Goal: Information Seeking & Learning: Learn about a topic

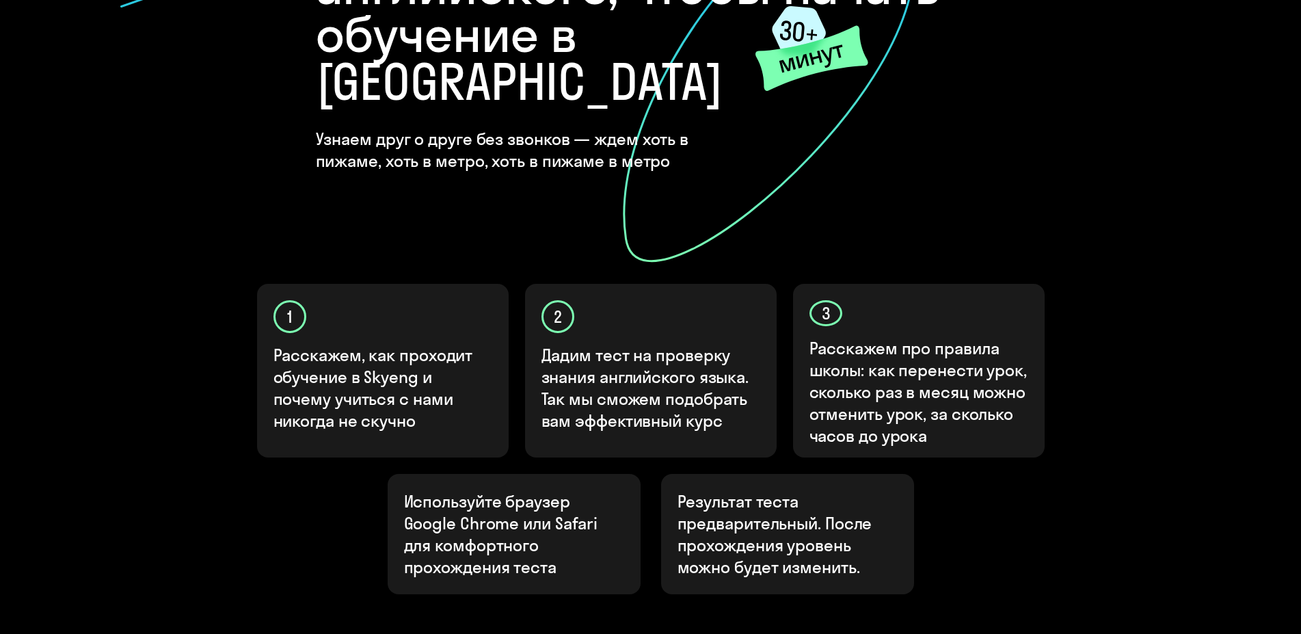
scroll to position [349, 0]
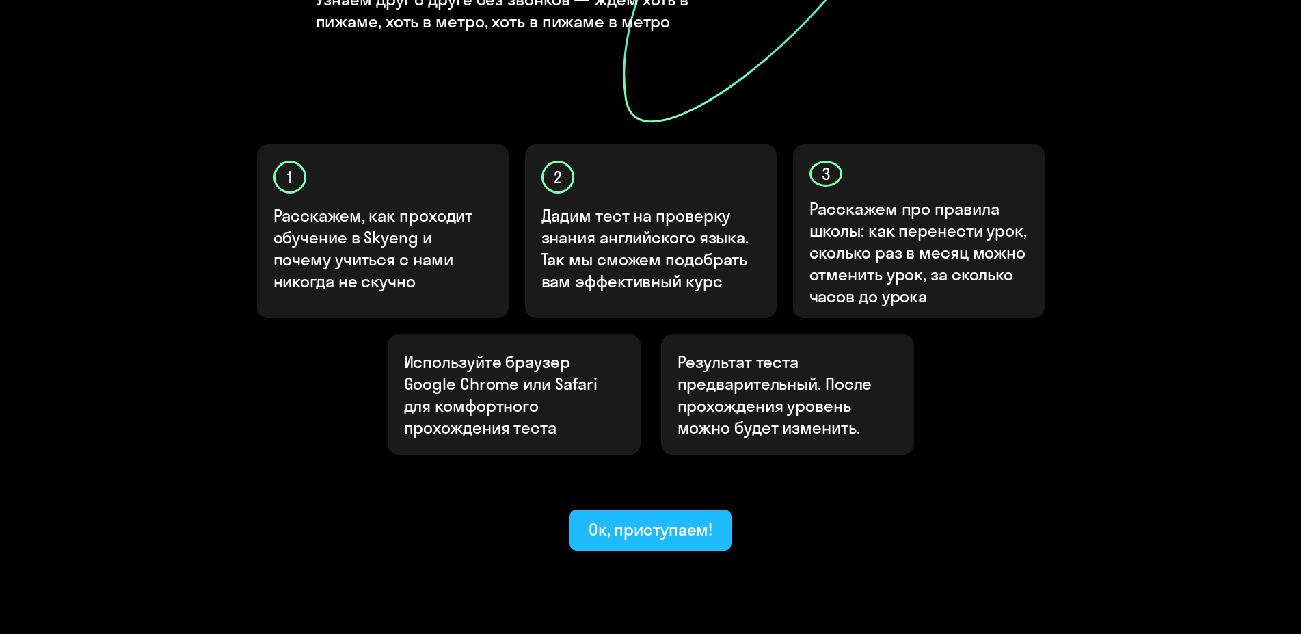
click at [617, 518] on div "Ок, приступаем!" at bounding box center [651, 529] width 124 height 22
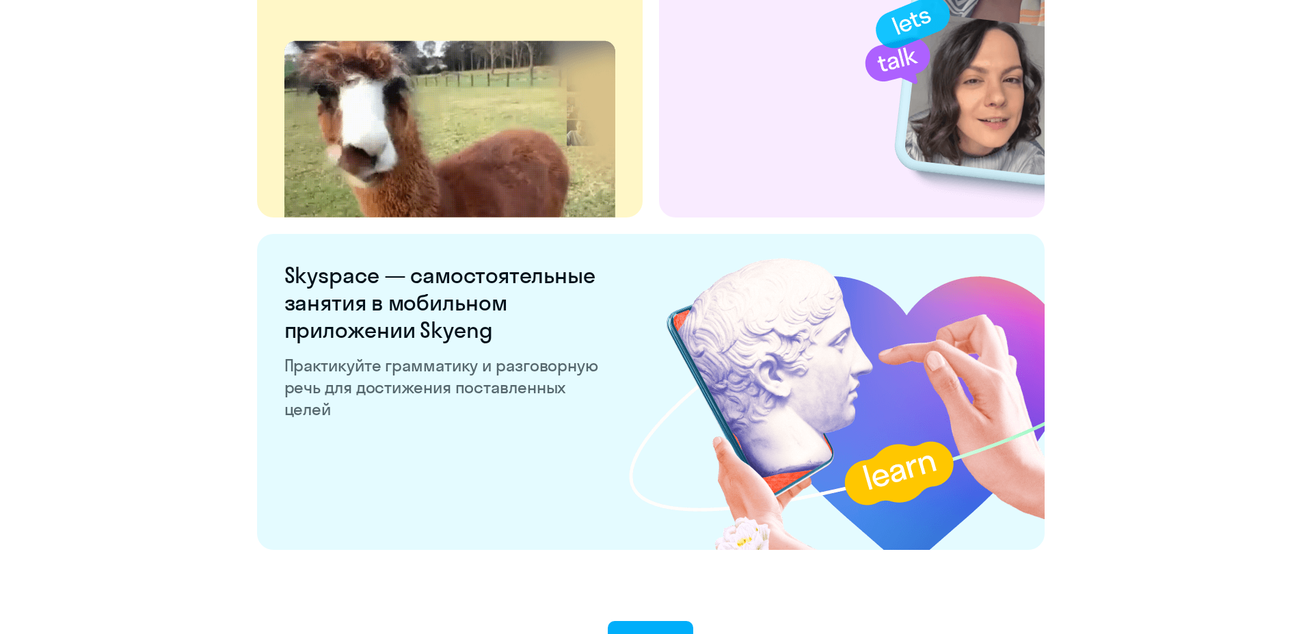
scroll to position [2535, 0]
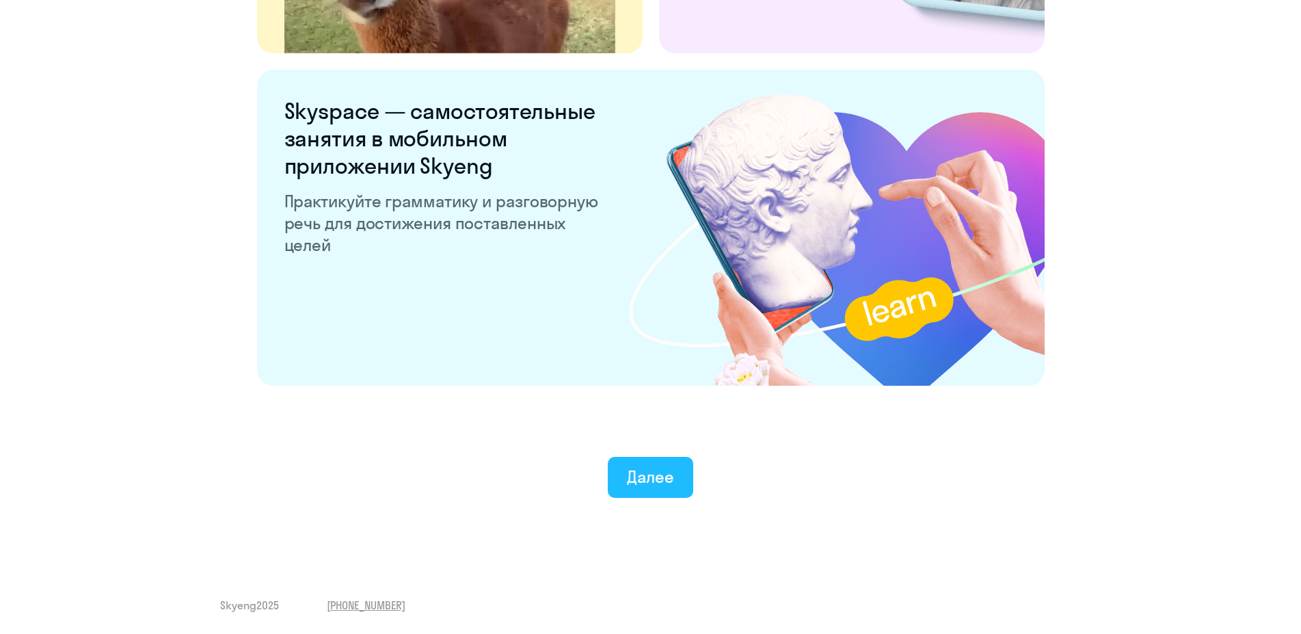
click at [644, 480] on div "Далее" at bounding box center [650, 477] width 47 height 22
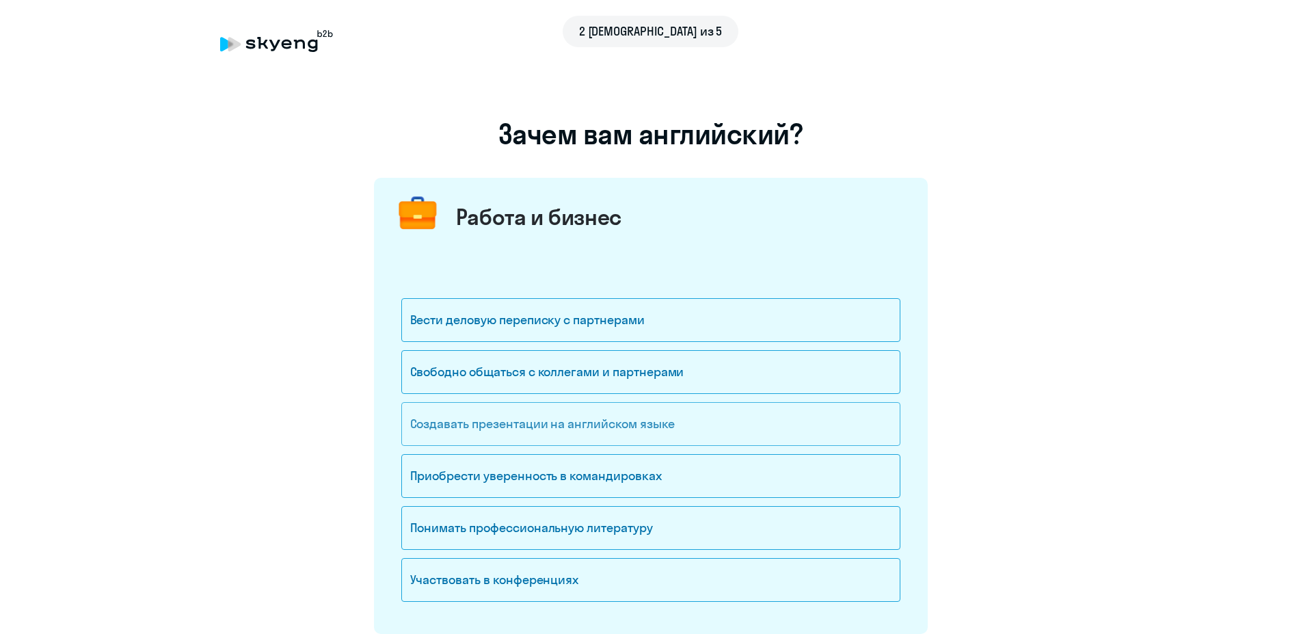
scroll to position [70, 0]
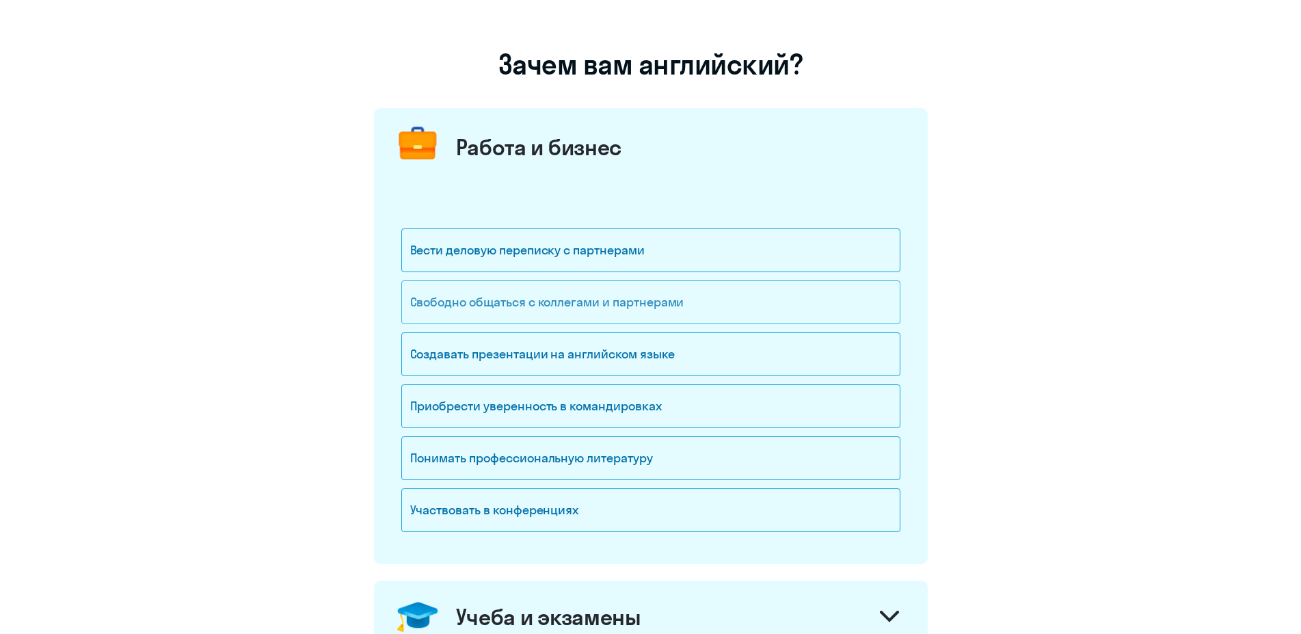
click at [599, 299] on div "Свободно общаться с коллегами и партнерами" at bounding box center [650, 302] width 499 height 44
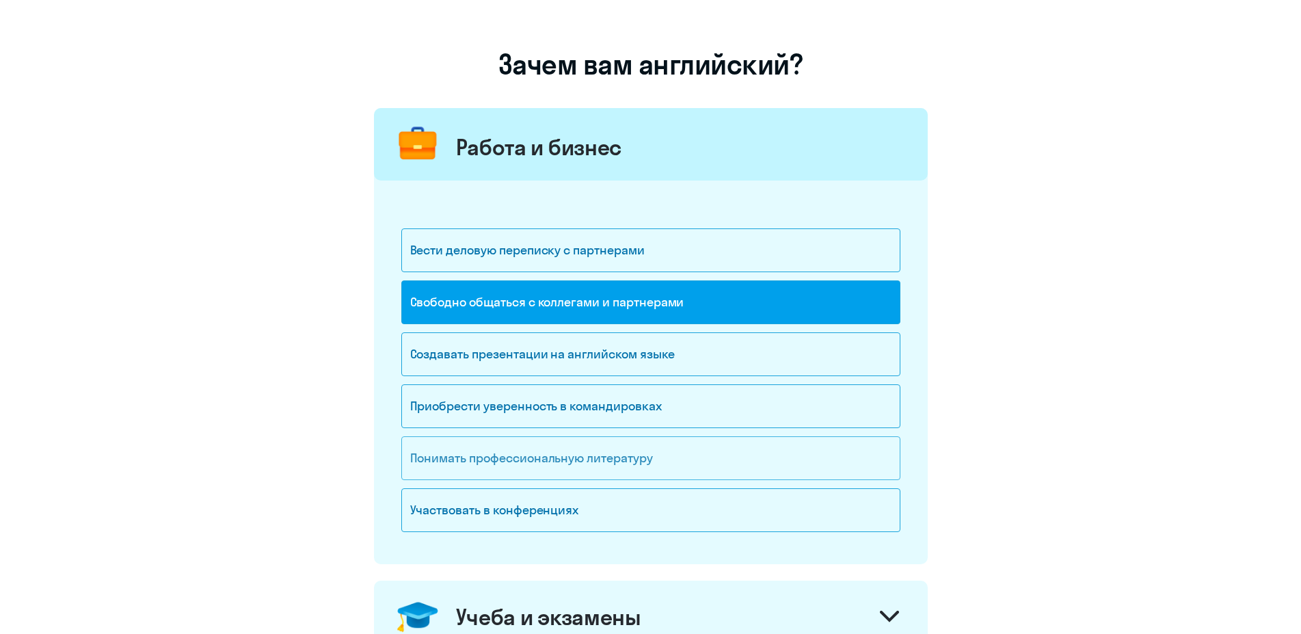
scroll to position [139, 0]
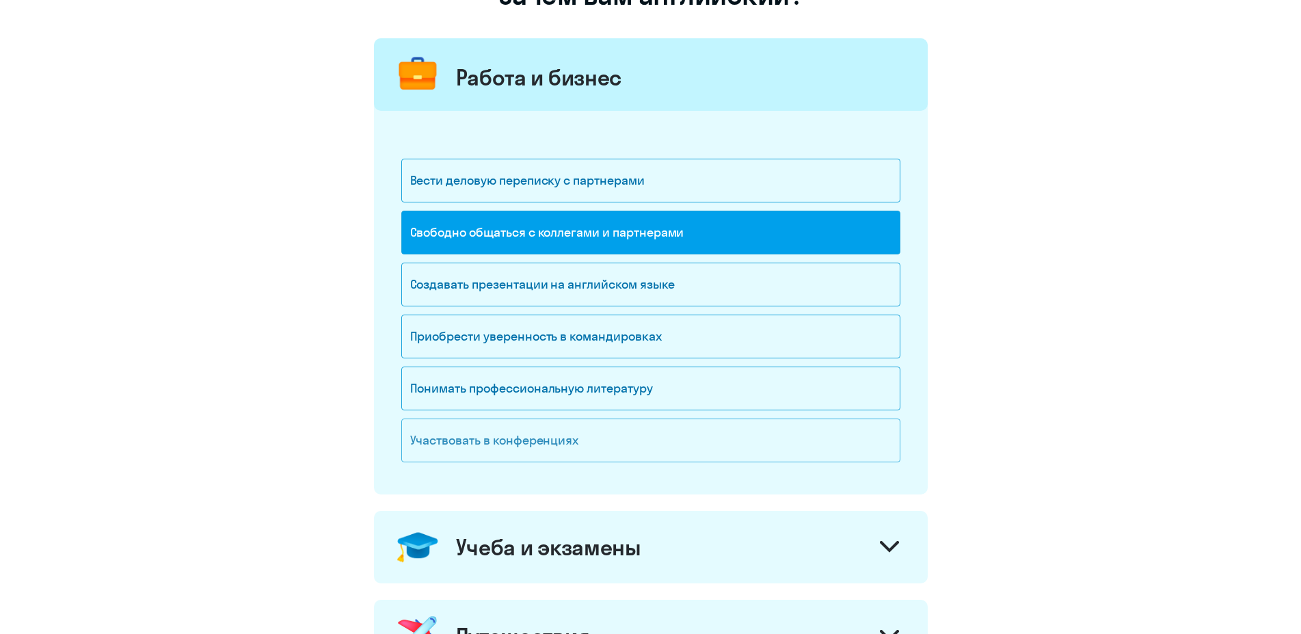
click at [599, 438] on div "Участвовать в конференциях" at bounding box center [650, 440] width 499 height 44
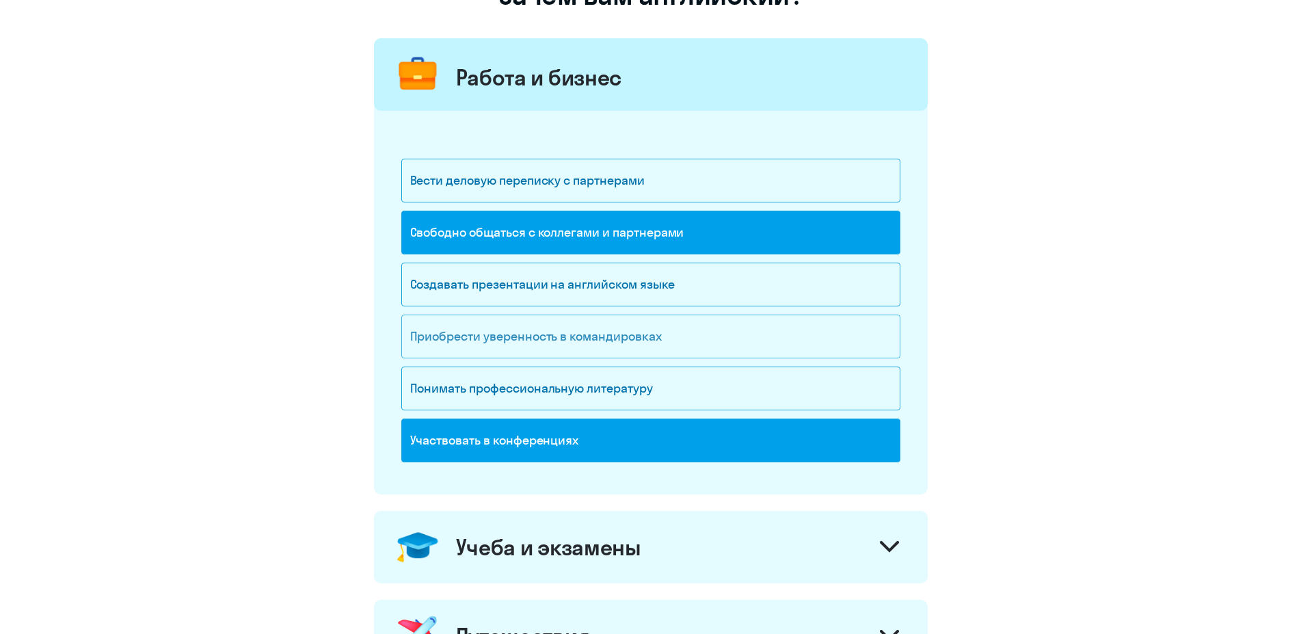
click at [590, 332] on div "Приобрести уверенность в командировках" at bounding box center [650, 336] width 499 height 44
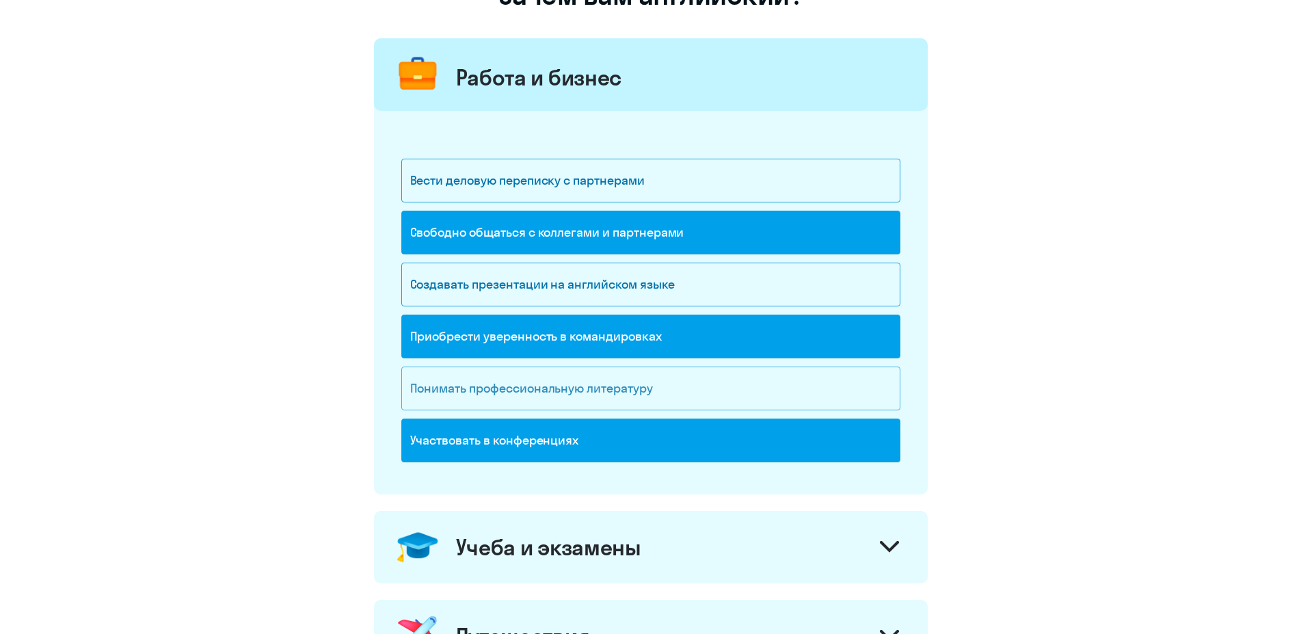
click at [604, 393] on div "Понимать профессиональную литературу" at bounding box center [650, 388] width 499 height 44
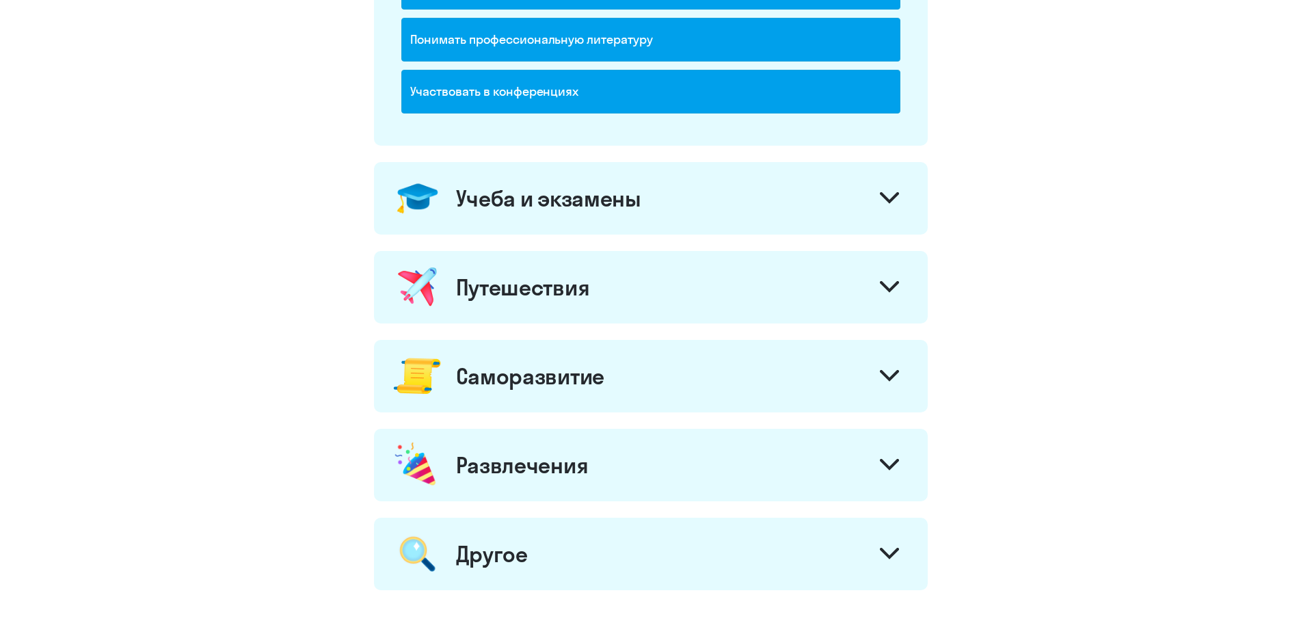
scroll to position [558, 0]
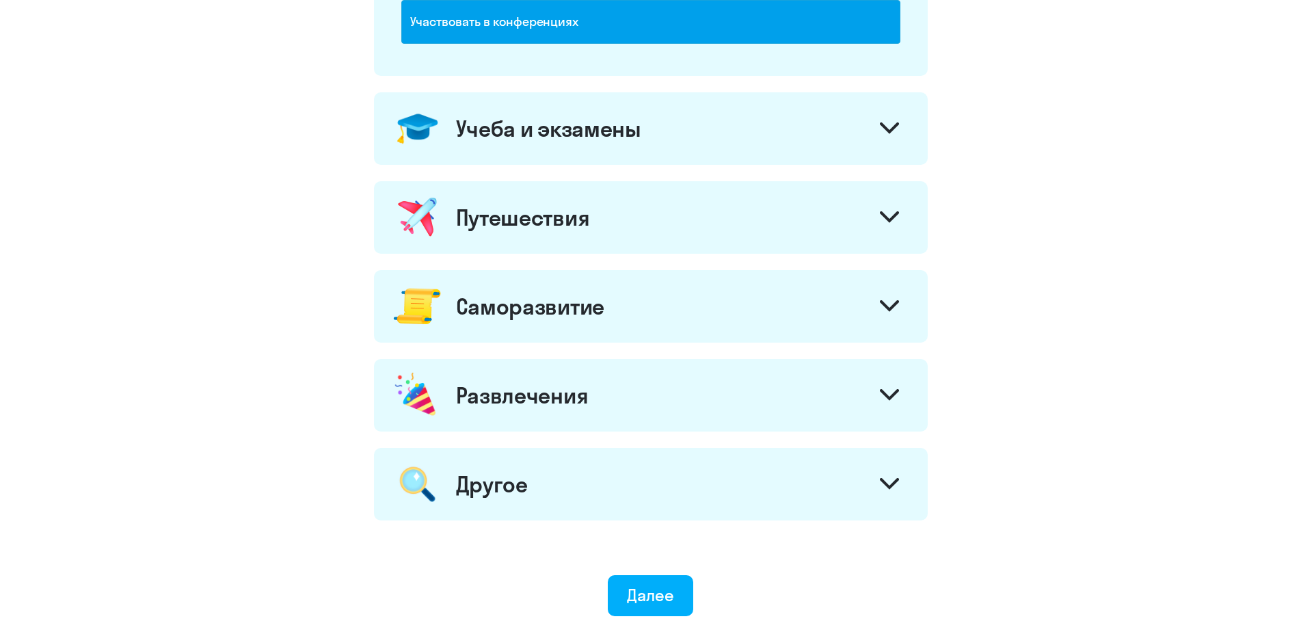
click at [622, 139] on div "Учеба и экзамены" at bounding box center [548, 128] width 185 height 27
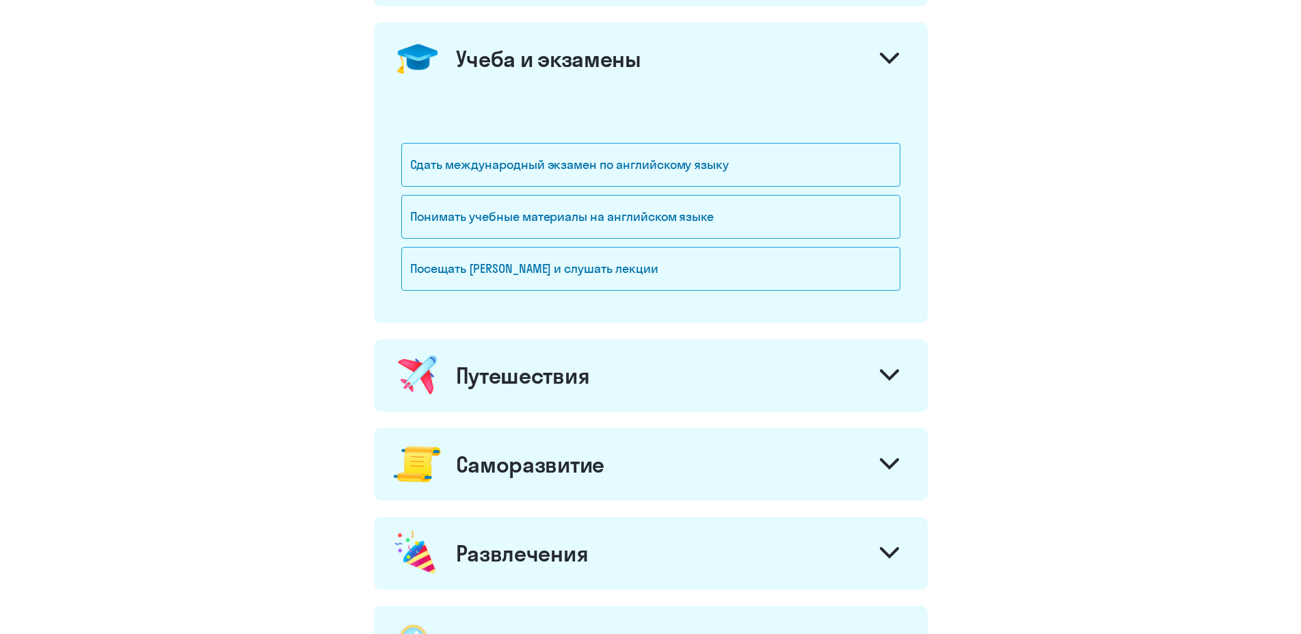
scroll to position [697, 0]
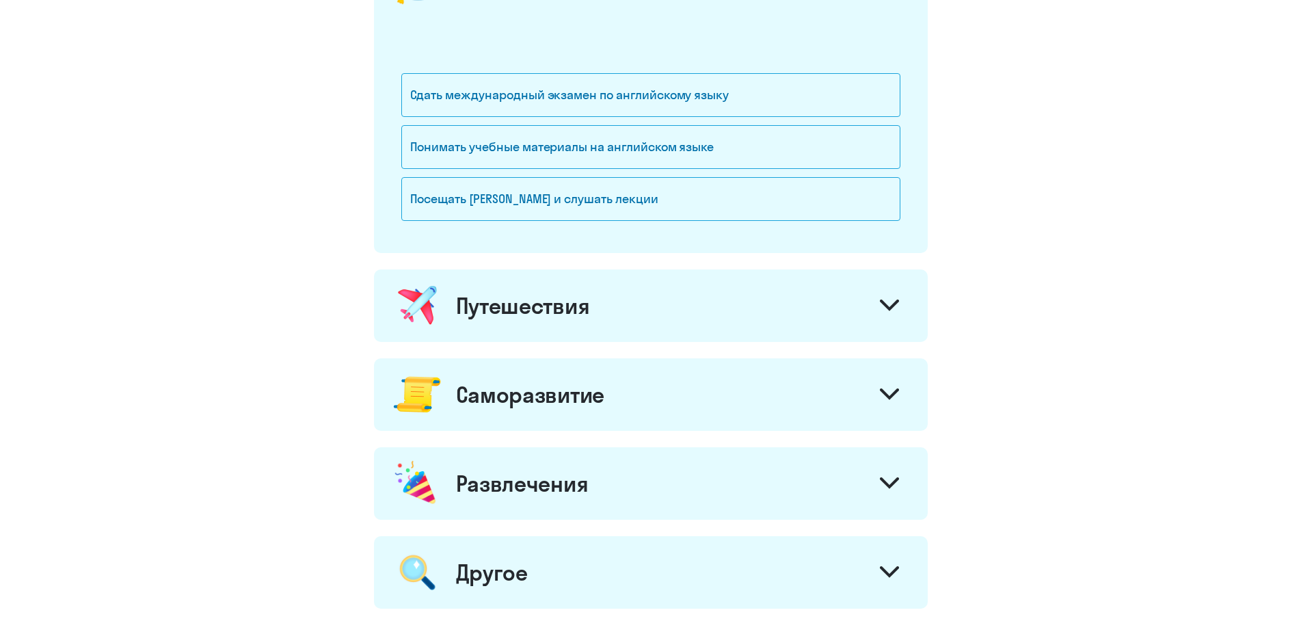
click at [576, 314] on div "Путешествия" at bounding box center [523, 305] width 134 height 27
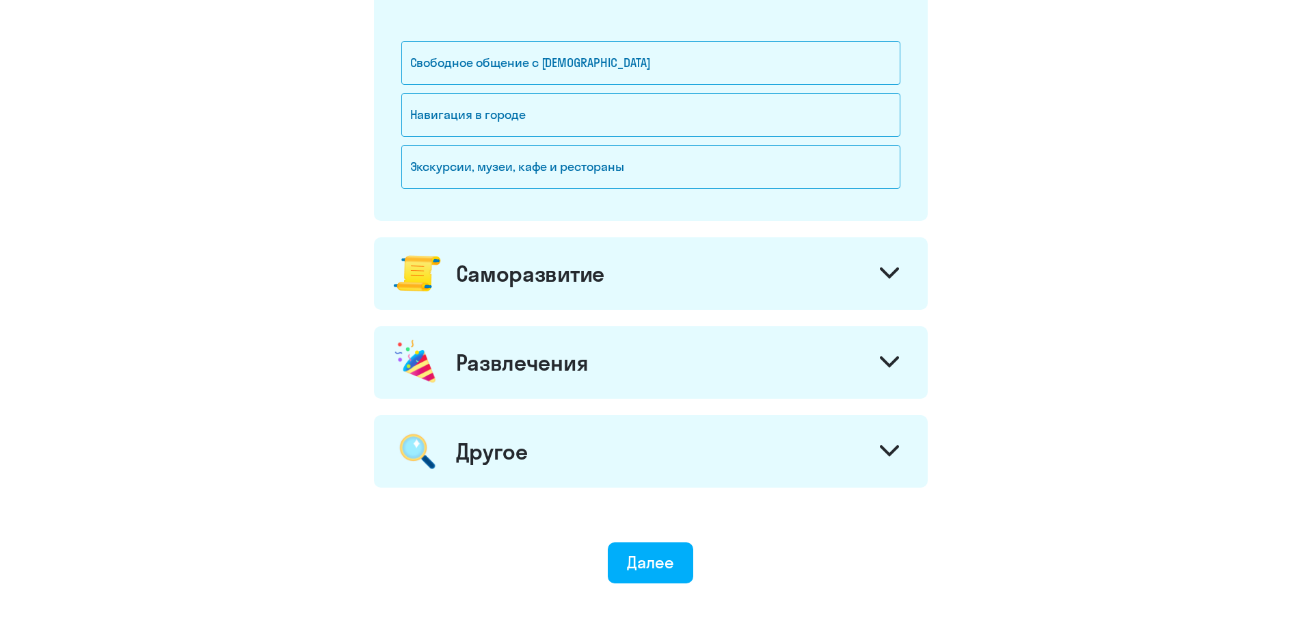
scroll to position [906, 0]
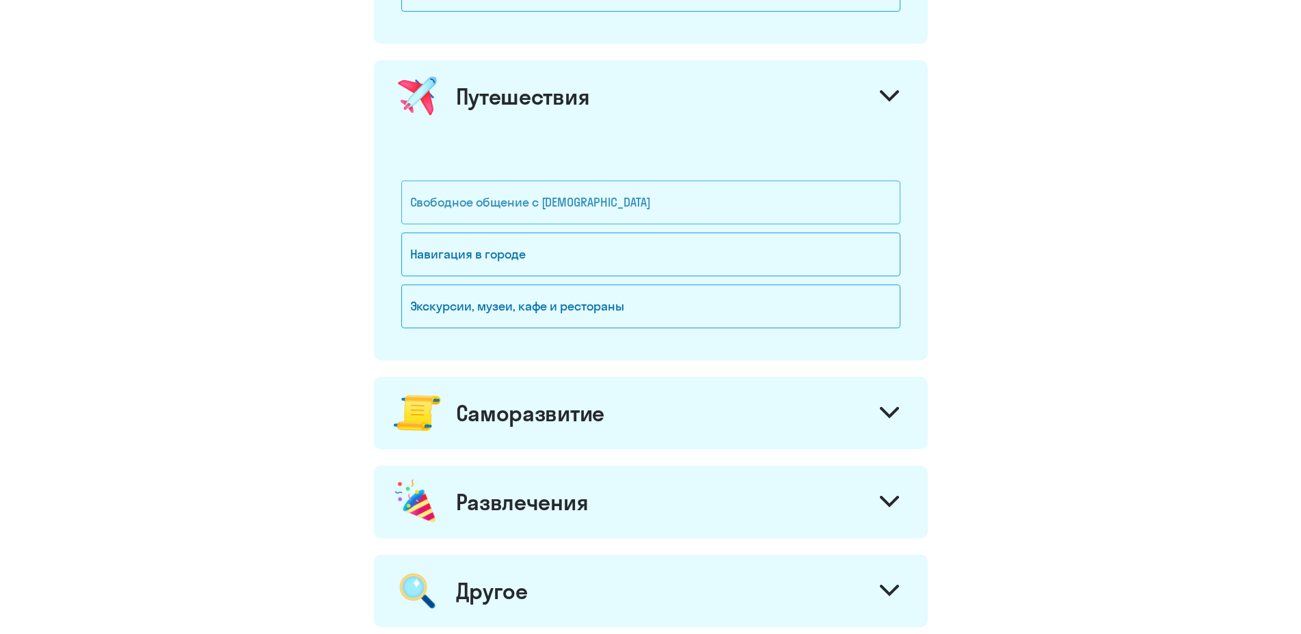
click at [591, 201] on div "Свободное общение с [DEMOGRAPHIC_DATA]" at bounding box center [650, 202] width 499 height 44
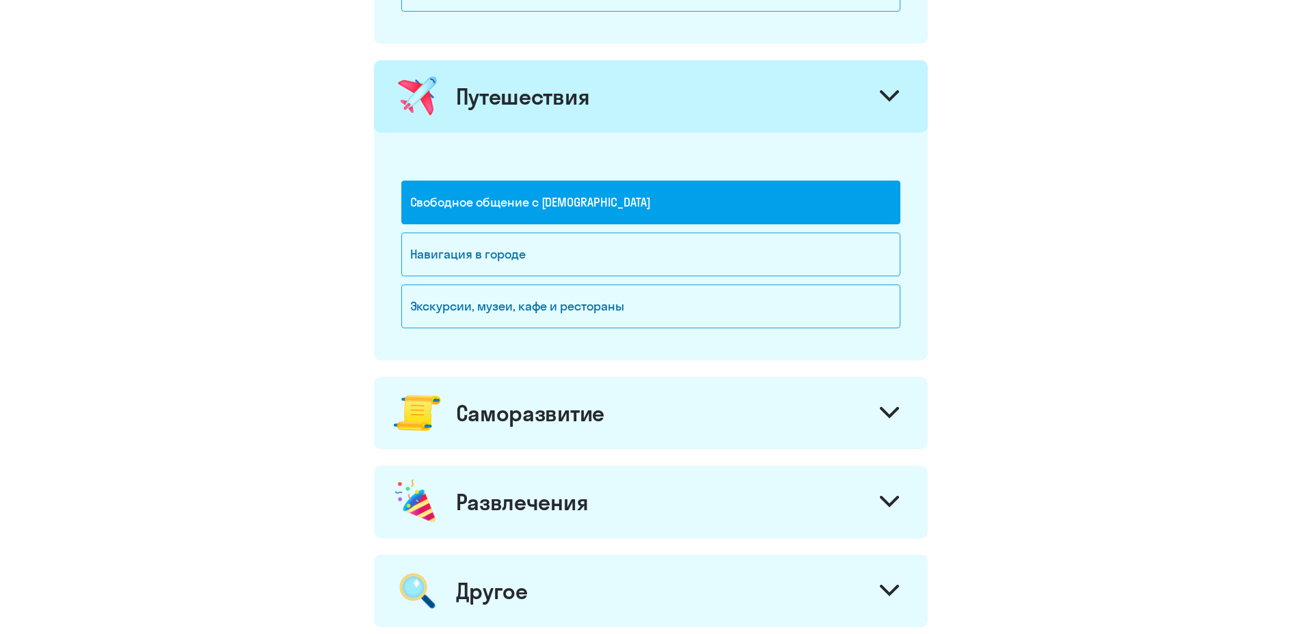
click at [580, 430] on div "Саморазвитие" at bounding box center [651, 413] width 554 height 72
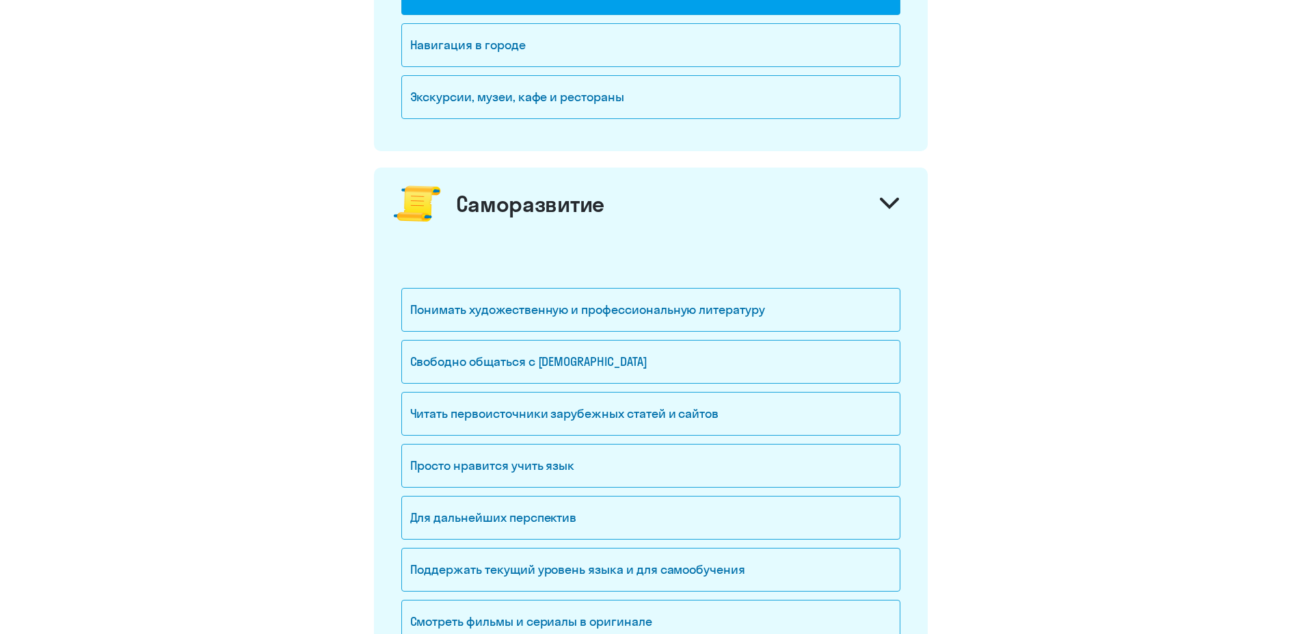
scroll to position [1185, 0]
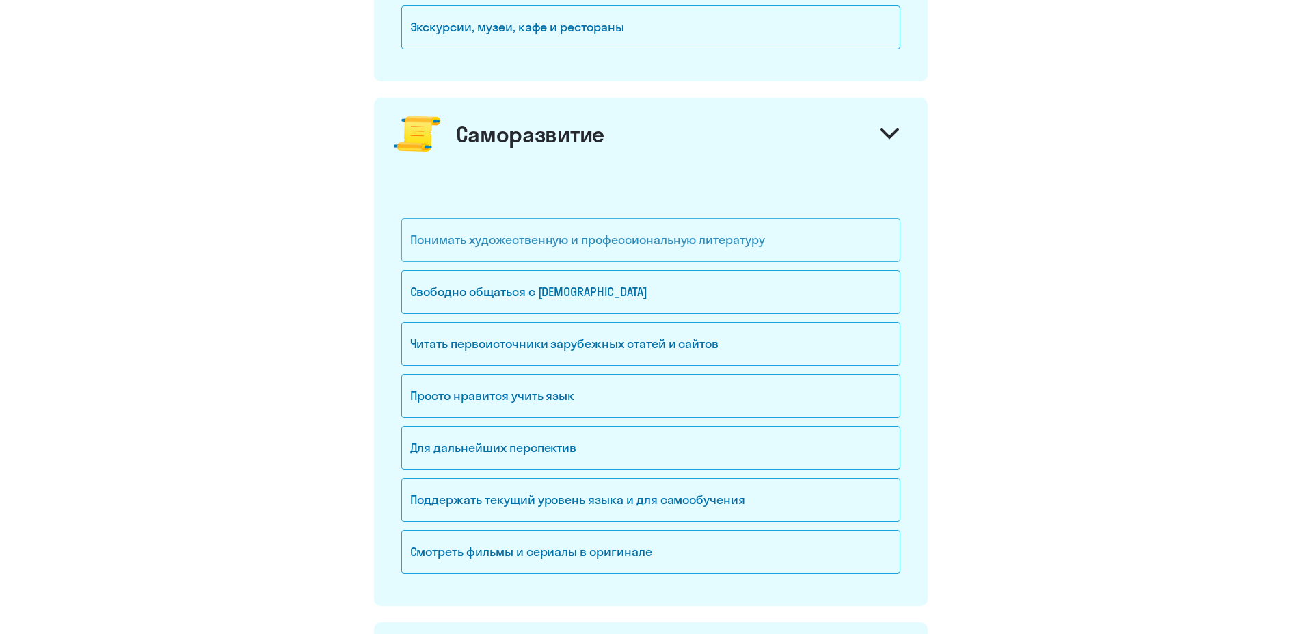
click at [610, 247] on div "Понимать художественную и профессиональную литературу" at bounding box center [650, 240] width 499 height 44
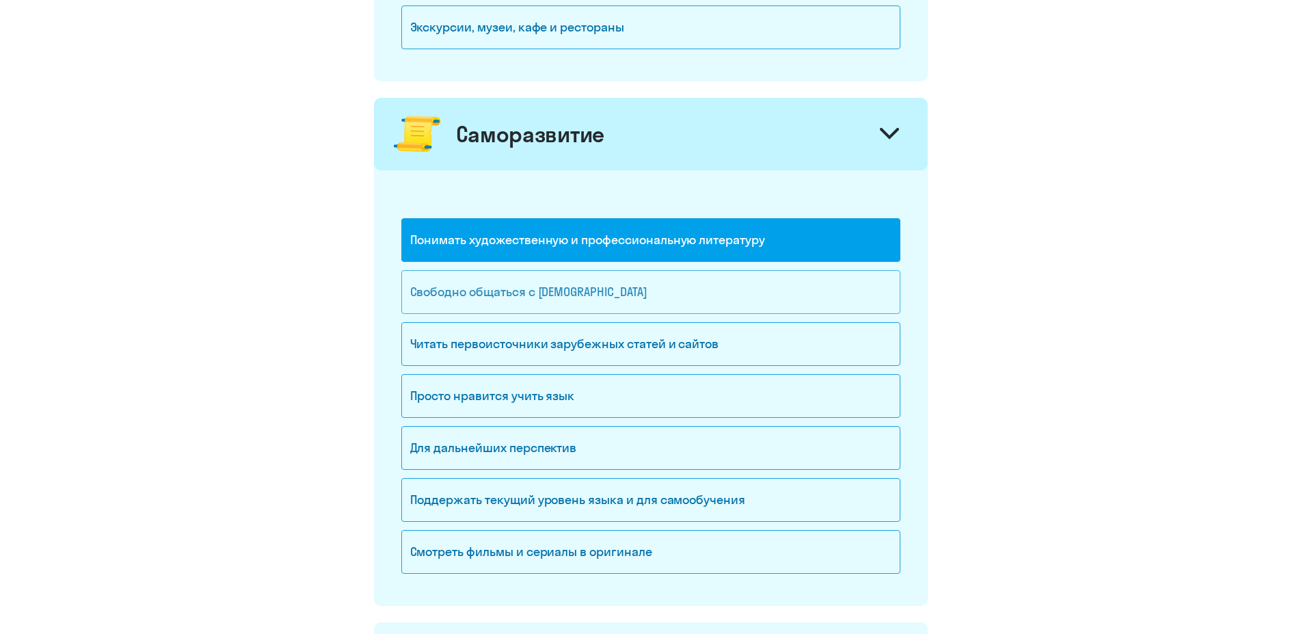
click at [611, 295] on div "Свободно общаться с [DEMOGRAPHIC_DATA]" at bounding box center [650, 292] width 499 height 44
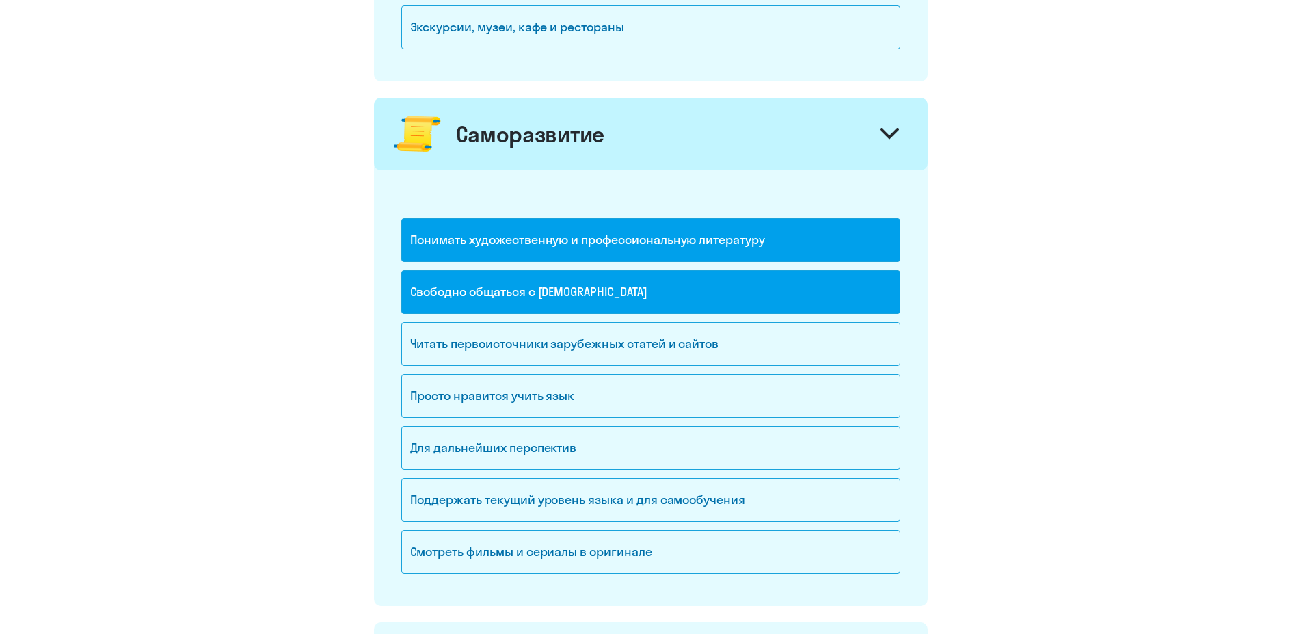
scroll to position [1255, 0]
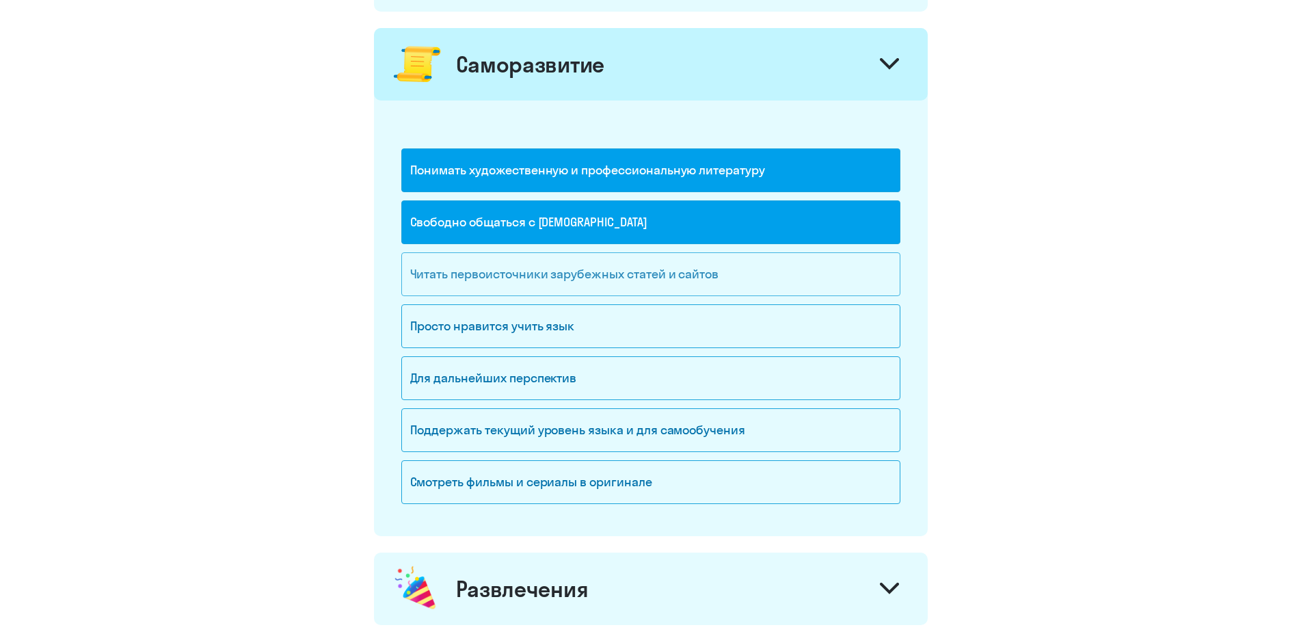
click at [606, 280] on div "Читать первоисточники зарубежных статей и сайтов" at bounding box center [650, 274] width 499 height 44
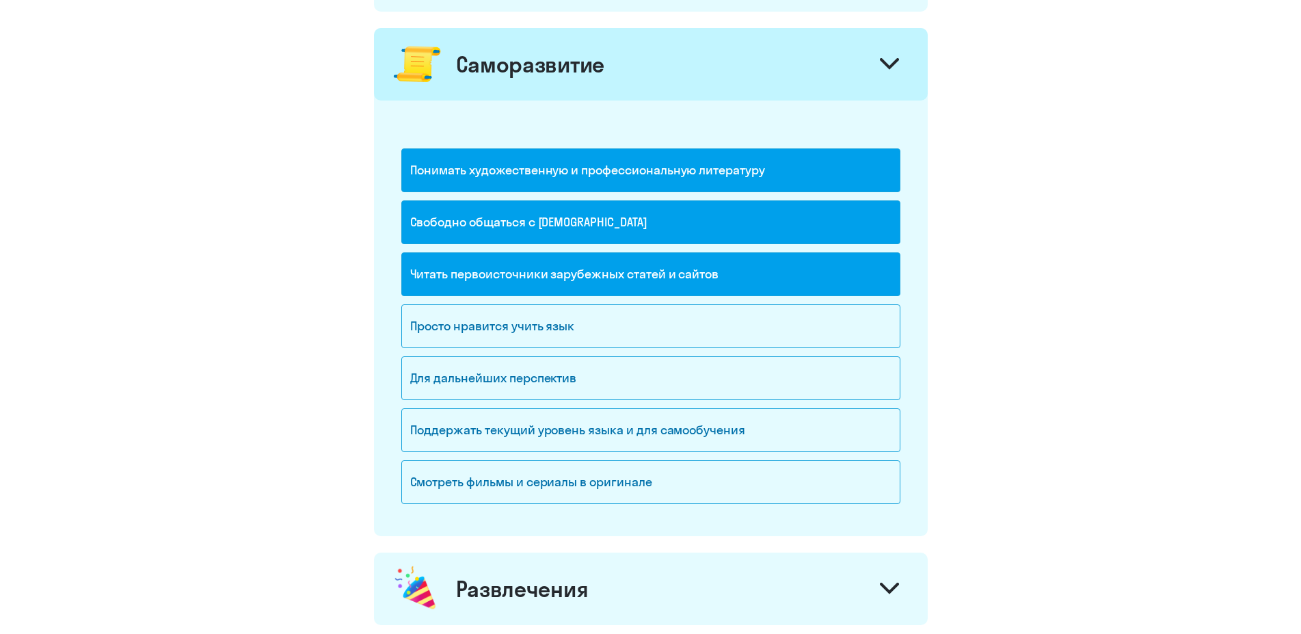
scroll to position [1325, 0]
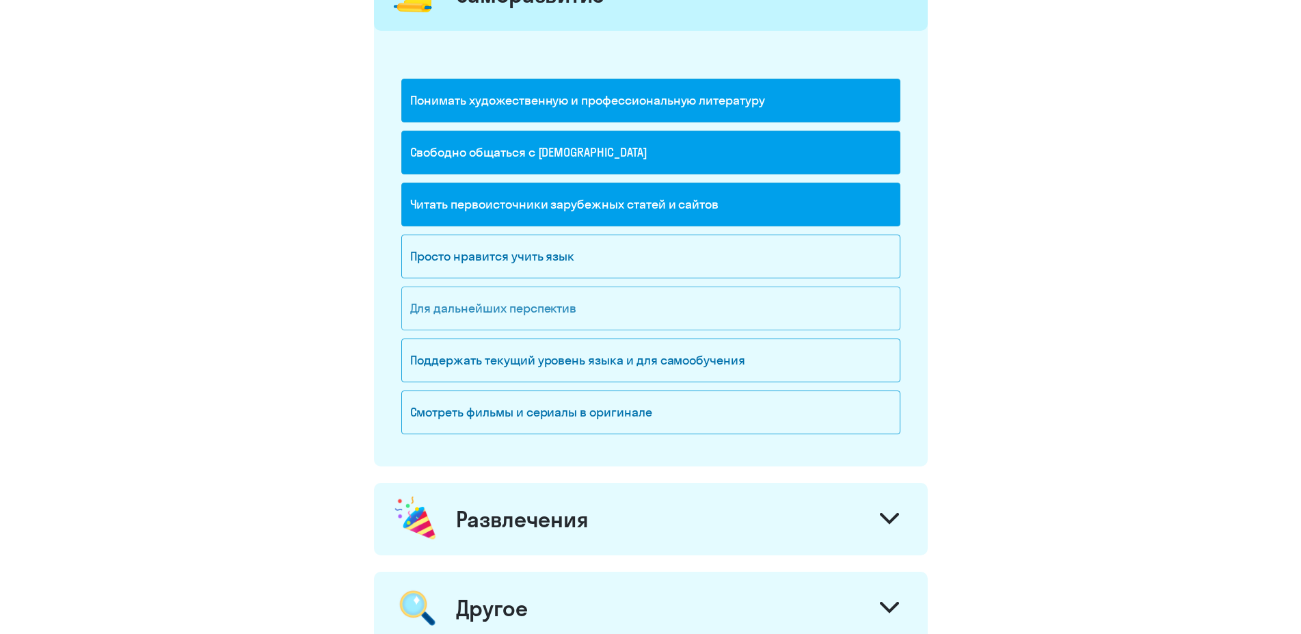
click at [585, 319] on div "Для дальнейших перспектив" at bounding box center [650, 308] width 499 height 44
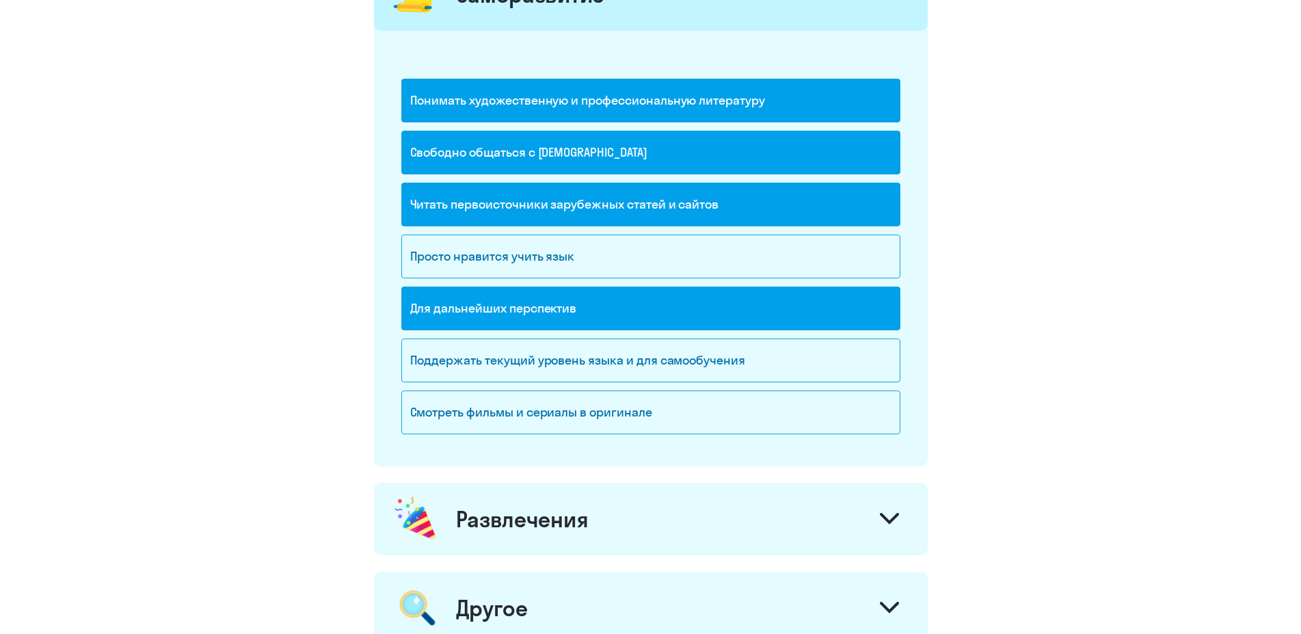
scroll to position [1395, 0]
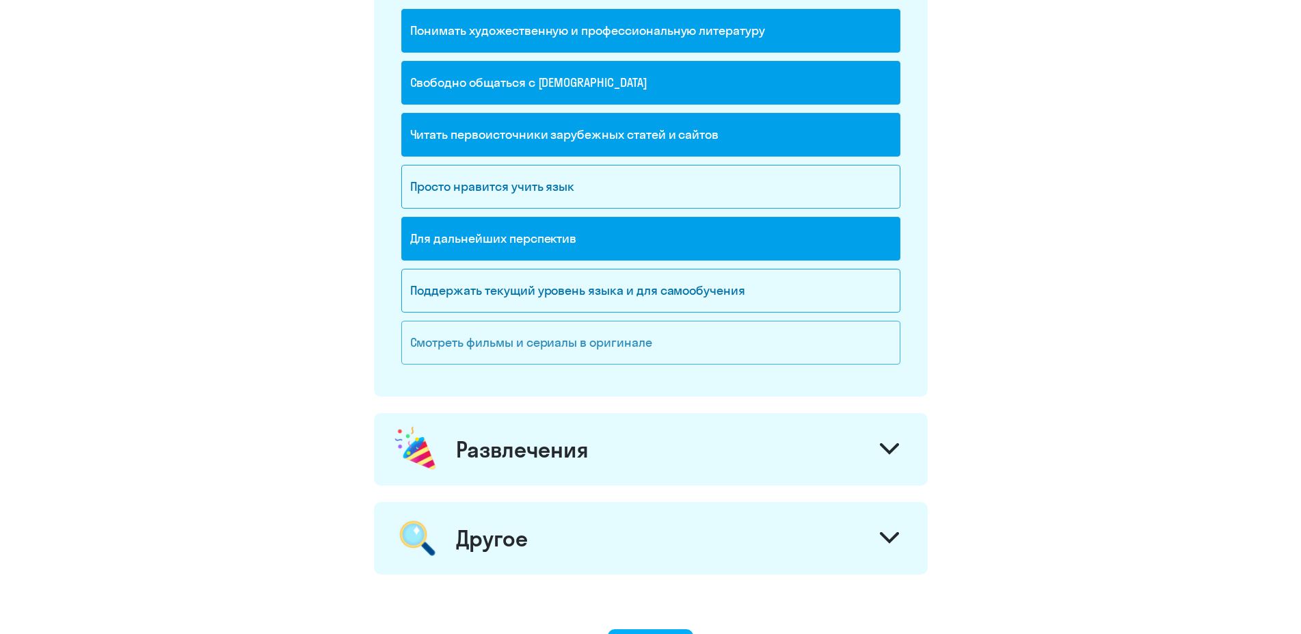
click at [589, 364] on div "Смотреть фильмы и сериалы в оригинале" at bounding box center [650, 343] width 499 height 44
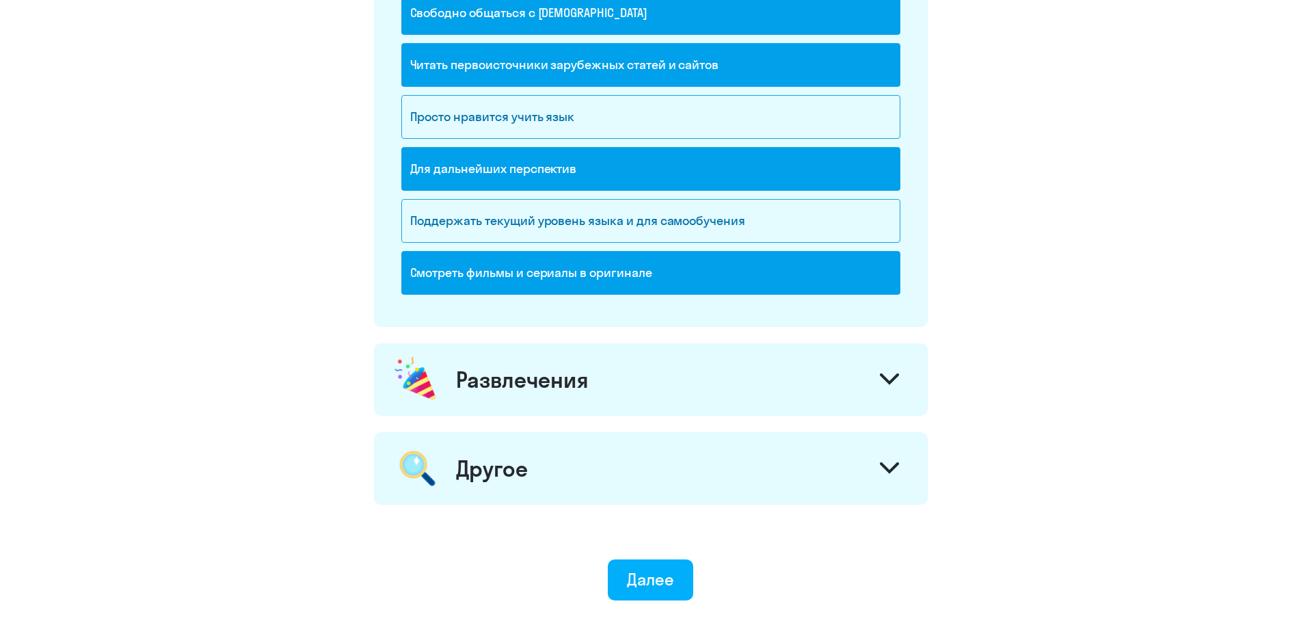
click at [599, 393] on div "Развлечения" at bounding box center [651, 379] width 554 height 72
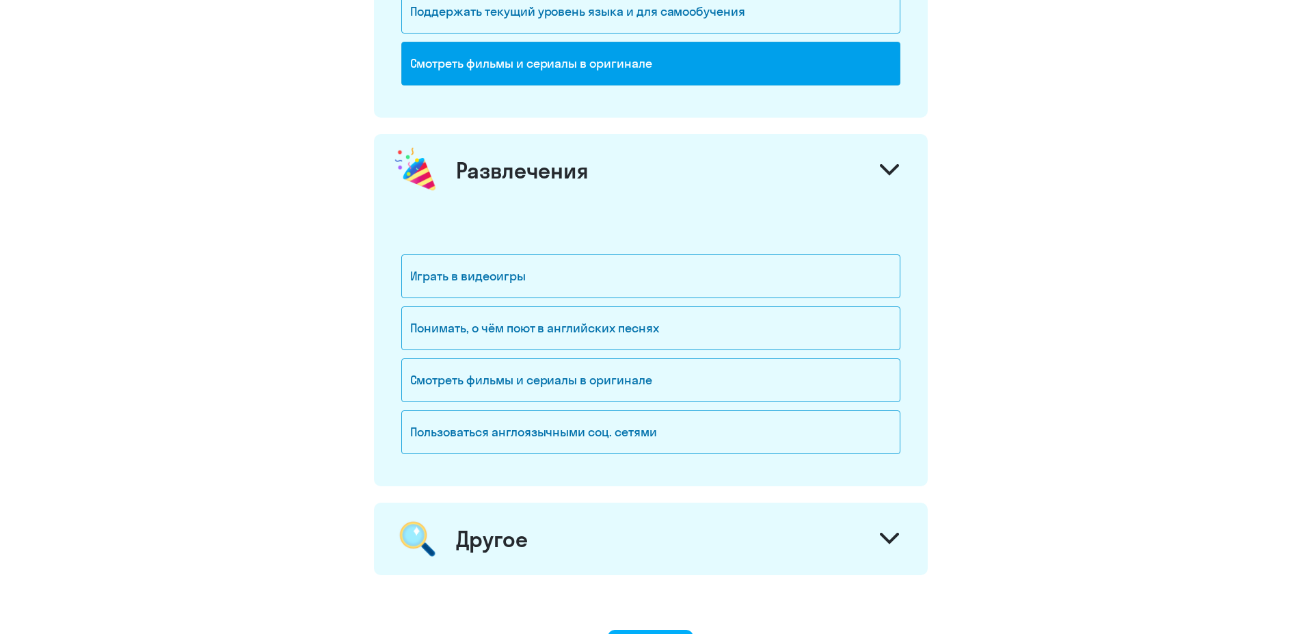
scroll to position [1743, 0]
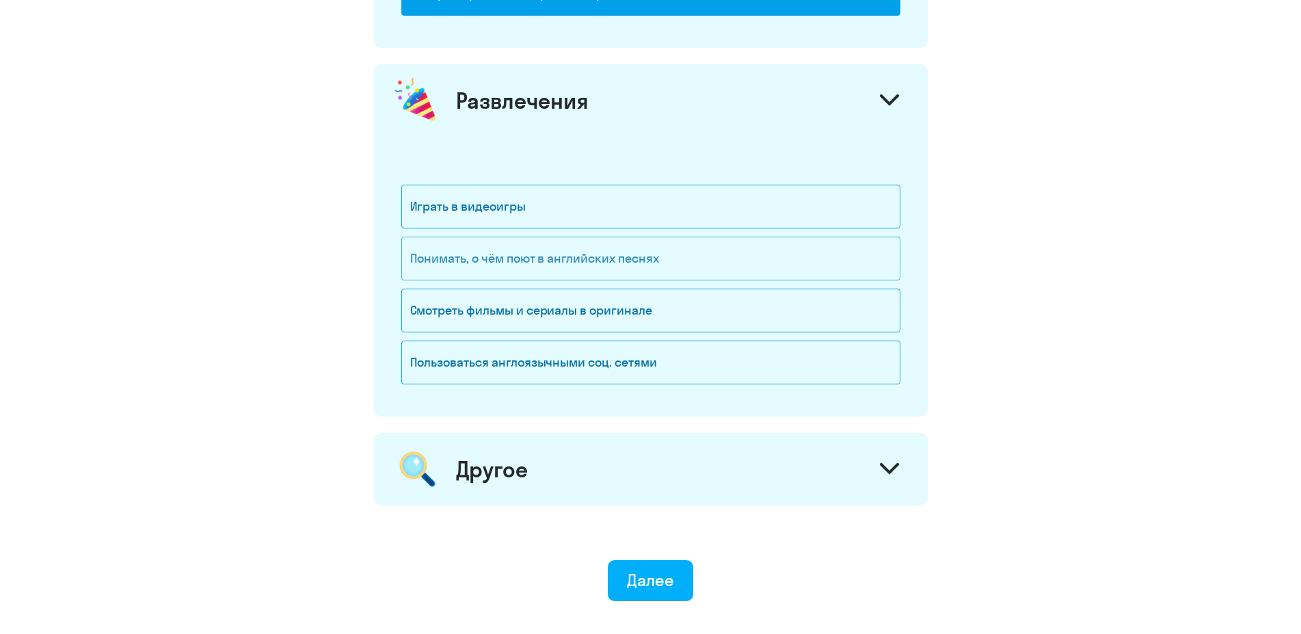
click at [583, 256] on div "Понимать, о чём поют в английских песнях" at bounding box center [650, 259] width 499 height 44
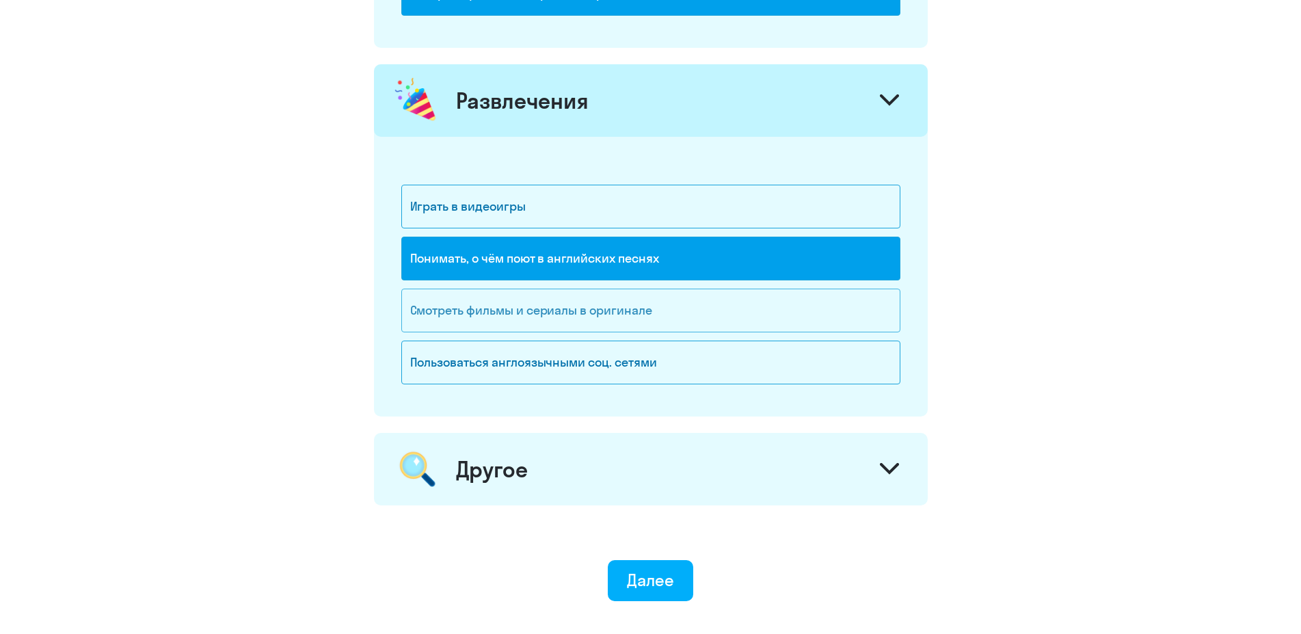
click at [582, 309] on div "Смотреть фильмы и сериалы в оригинале" at bounding box center [650, 310] width 499 height 44
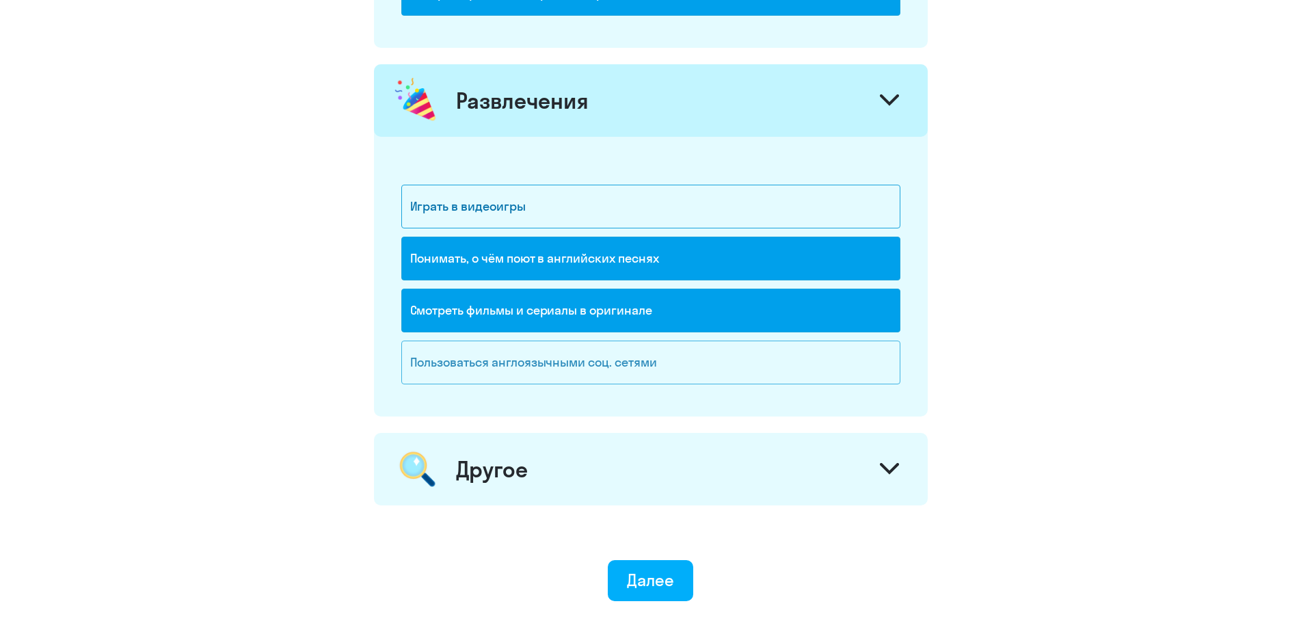
click at [618, 358] on div "Пользоваться англоязычными соц. сетями" at bounding box center [650, 362] width 499 height 44
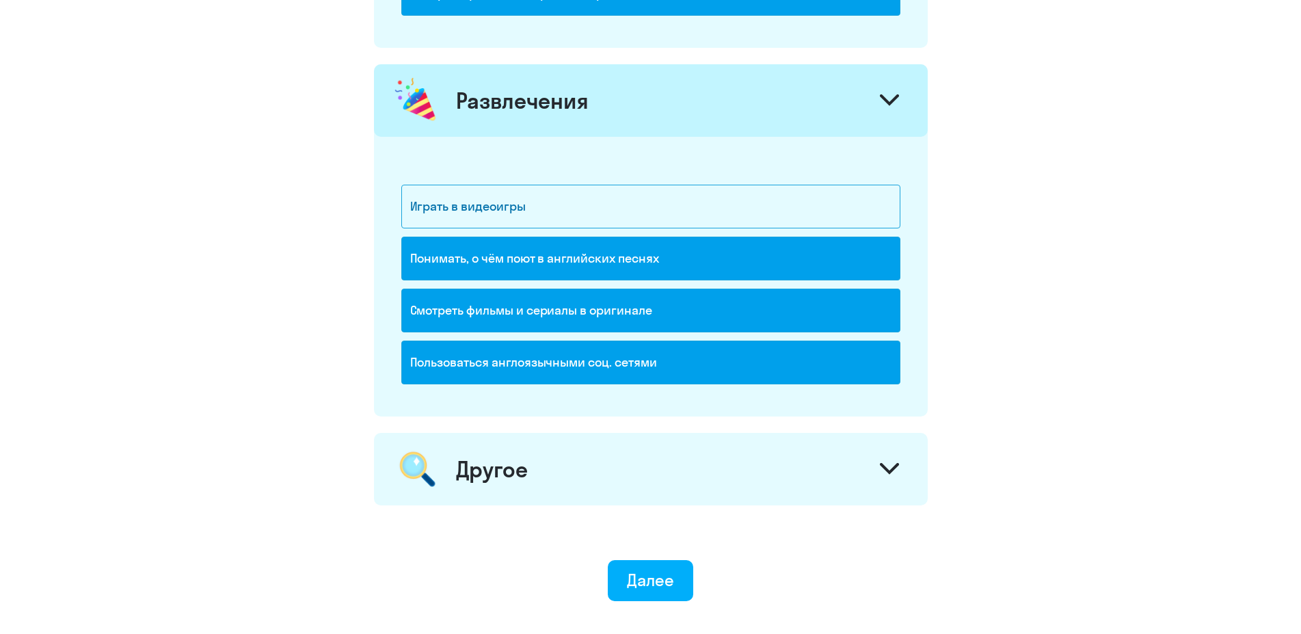
click at [618, 358] on div "Пользоваться англоязычными соц. сетями" at bounding box center [650, 362] width 499 height 44
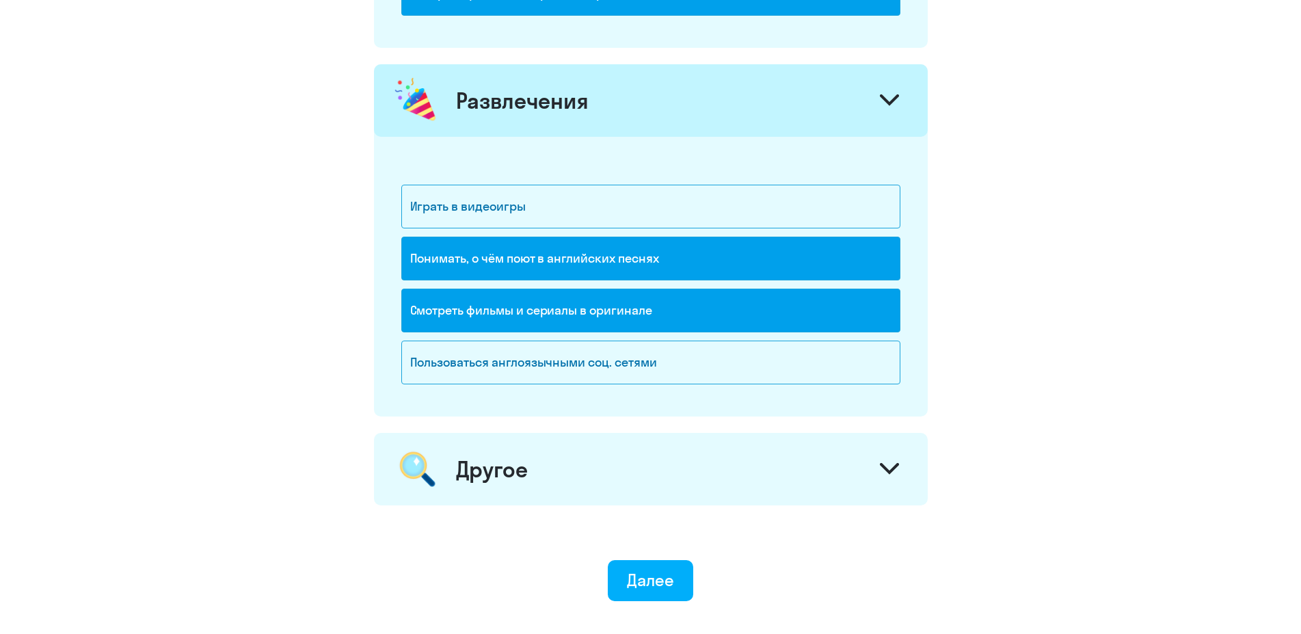
click at [636, 489] on div "Другое" at bounding box center [651, 469] width 554 height 72
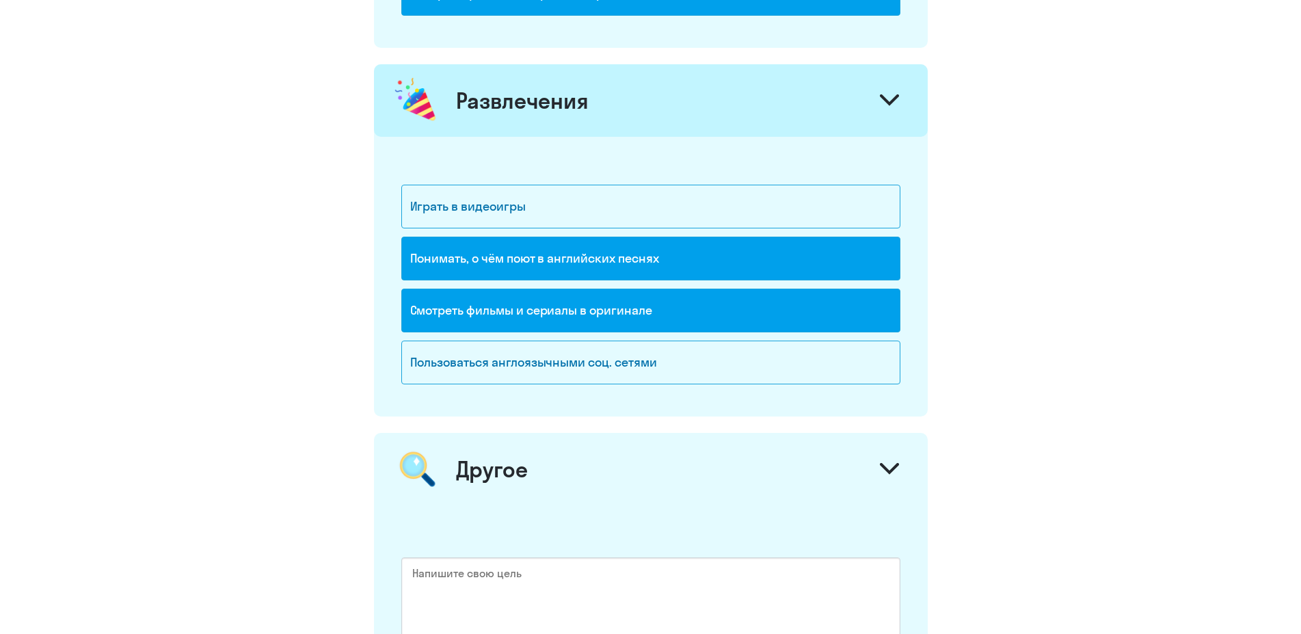
scroll to position [2015, 0]
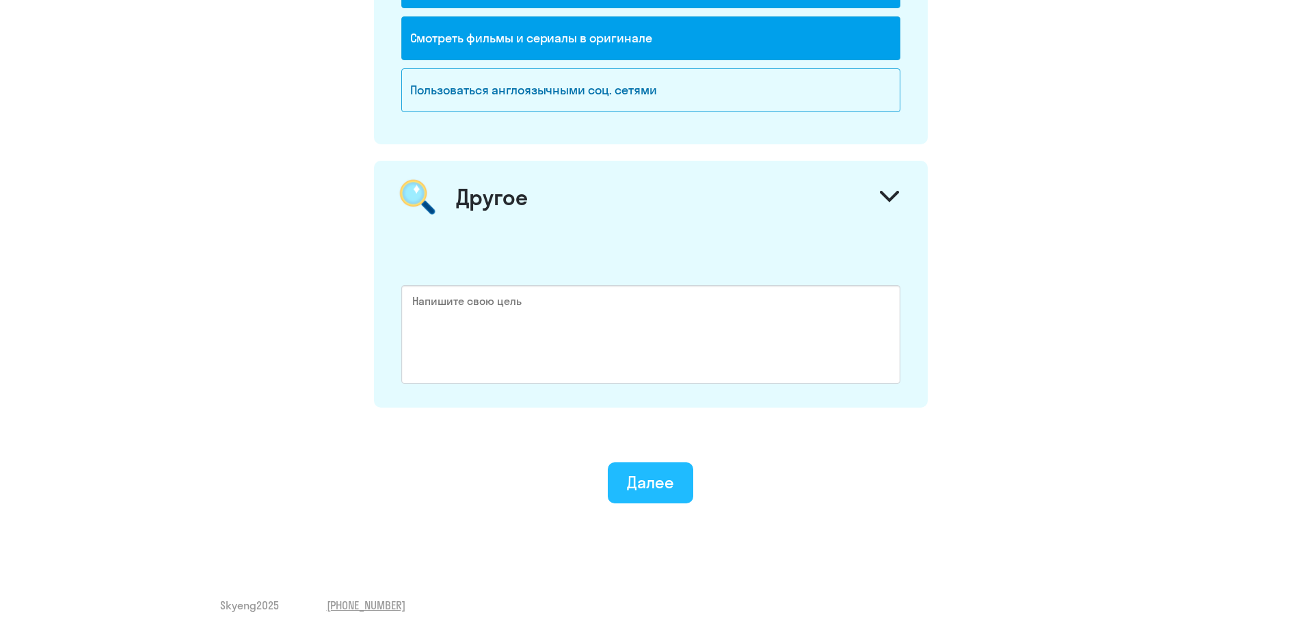
click at [667, 493] on button "Далее" at bounding box center [650, 482] width 85 height 41
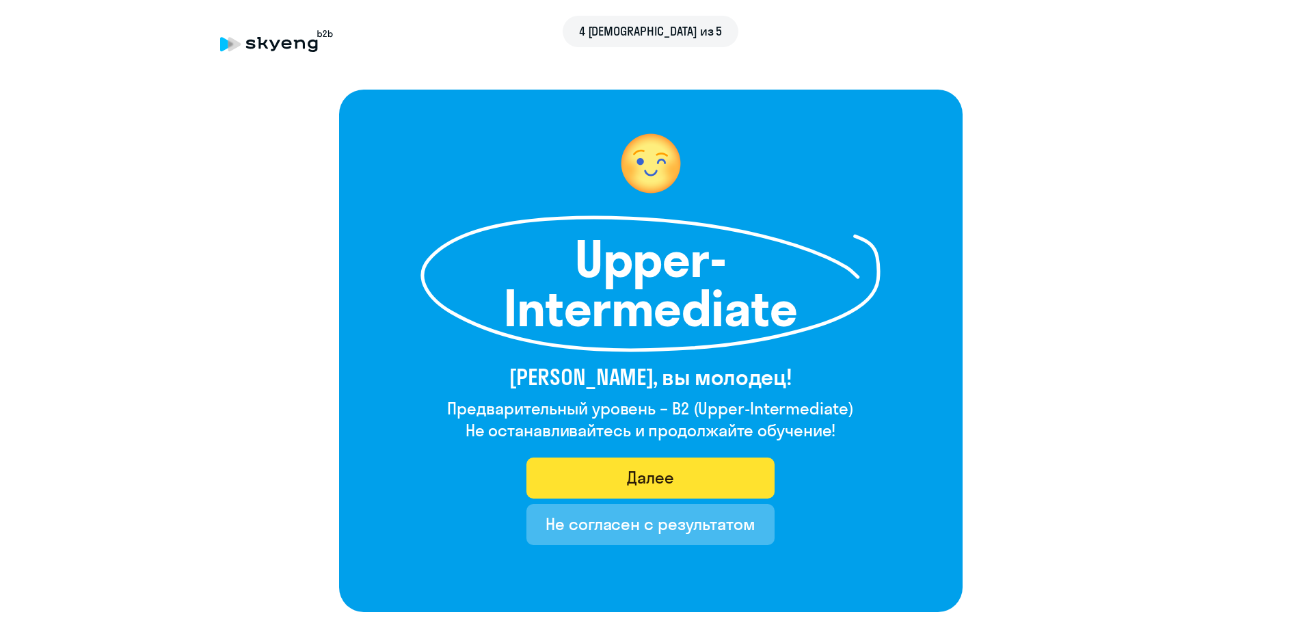
click at [613, 477] on button "Далее" at bounding box center [650, 477] width 248 height 41
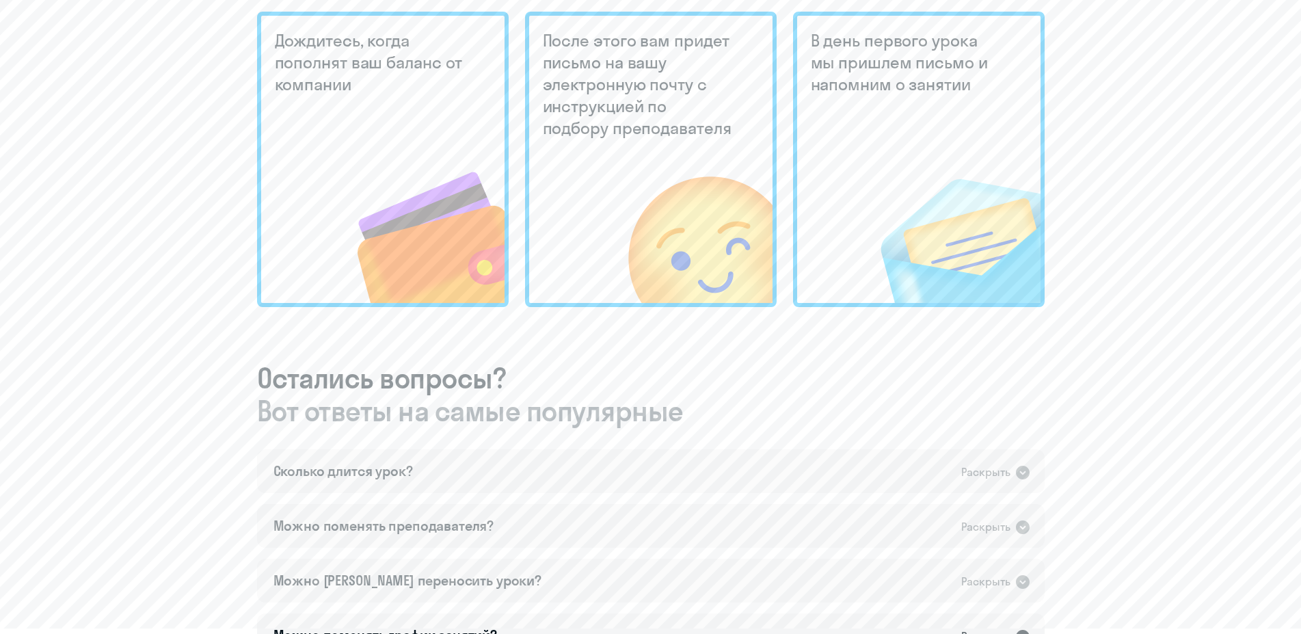
scroll to position [558, 0]
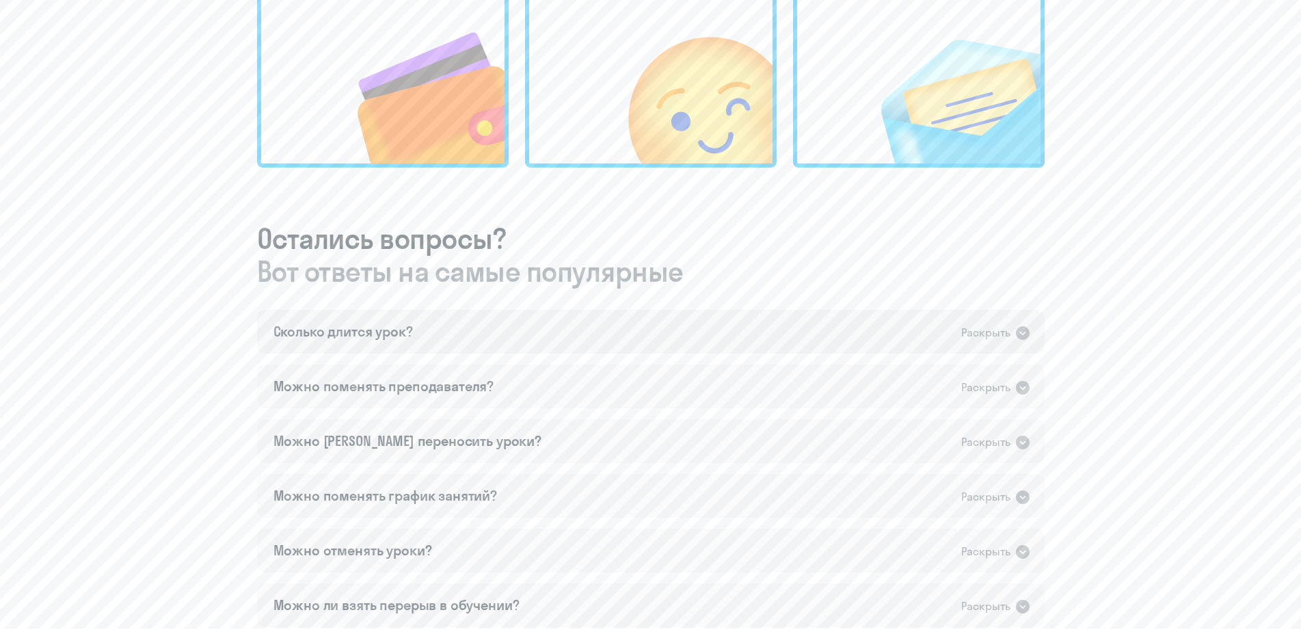
click at [483, 336] on div "Сколько длится урок? Раскрыть" at bounding box center [651, 332] width 788 height 44
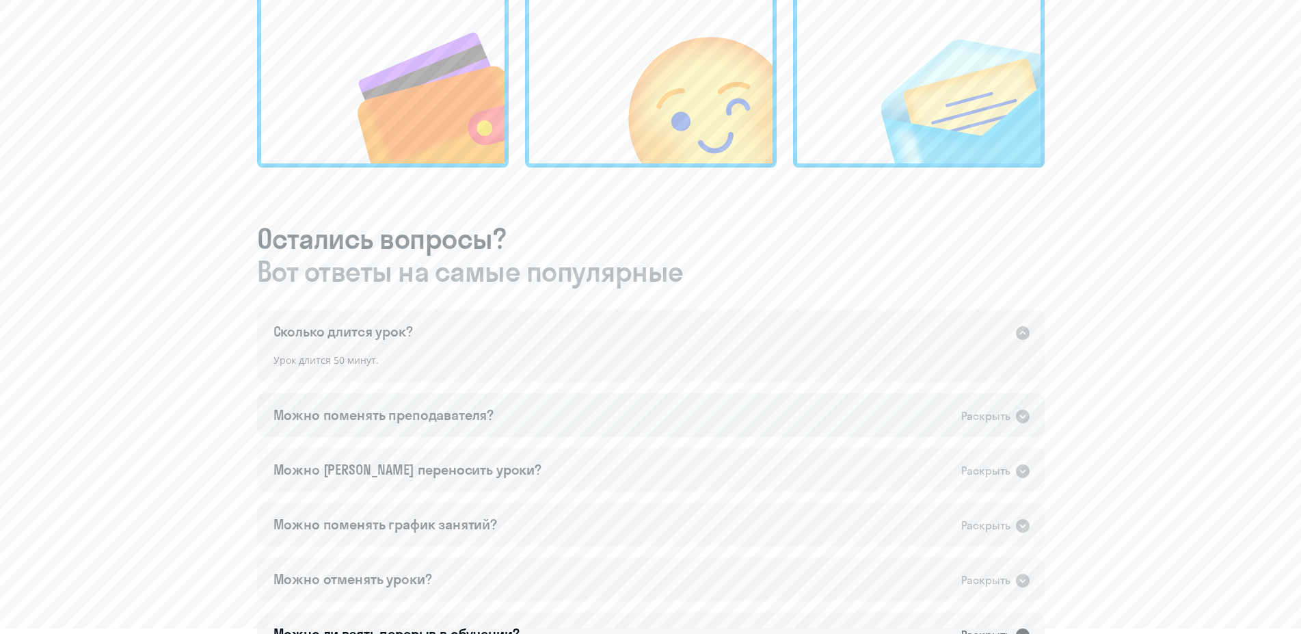
scroll to position [628, 0]
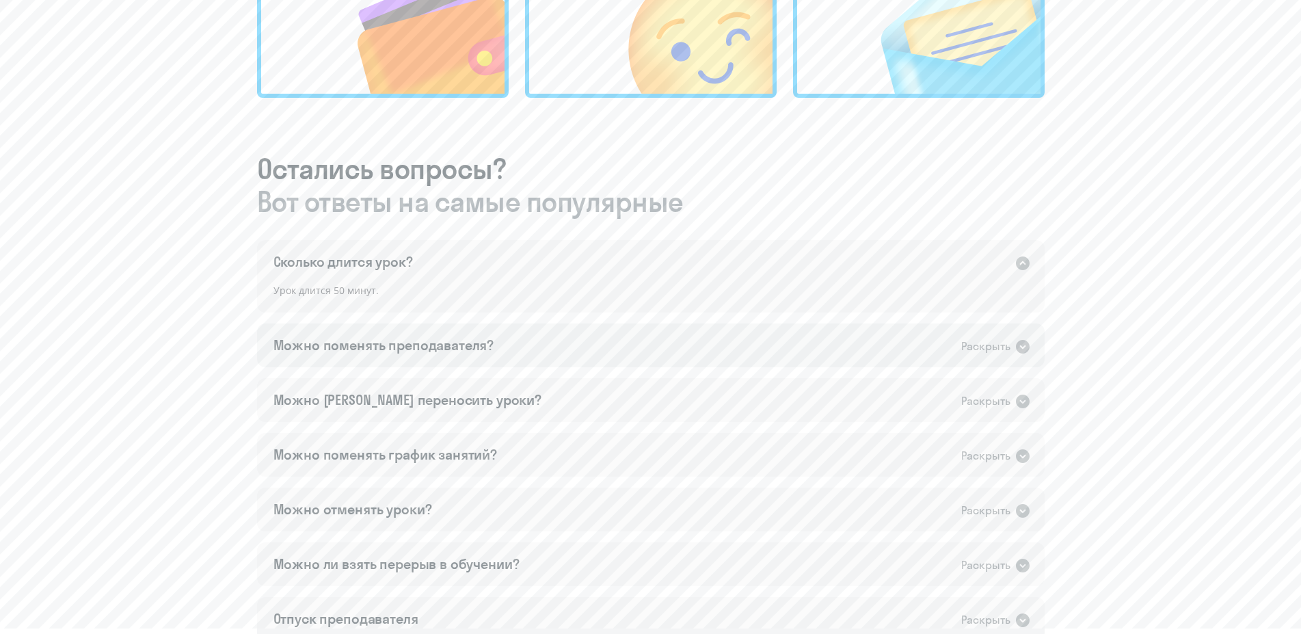
click at [482, 338] on div "Можно поменять преподавателя?" at bounding box center [383, 345] width 221 height 19
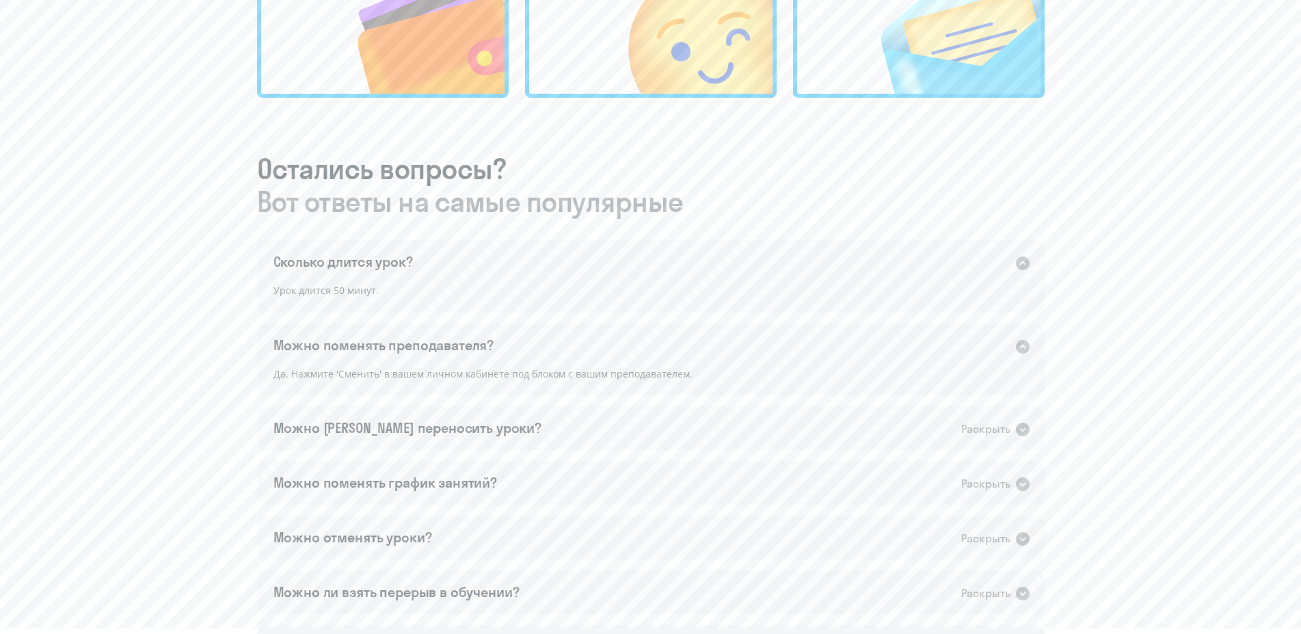
scroll to position [767, 0]
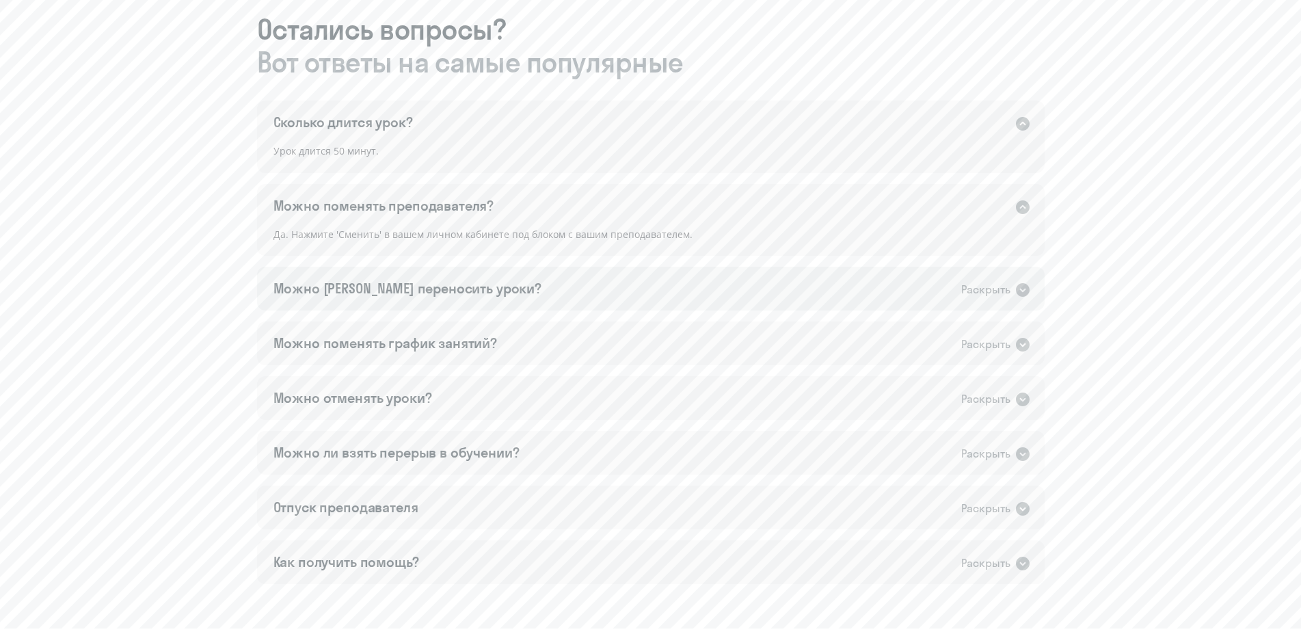
click at [499, 288] on div "Можно [PERSON_NAME] переносить уроки? Раскрыть" at bounding box center [651, 289] width 788 height 44
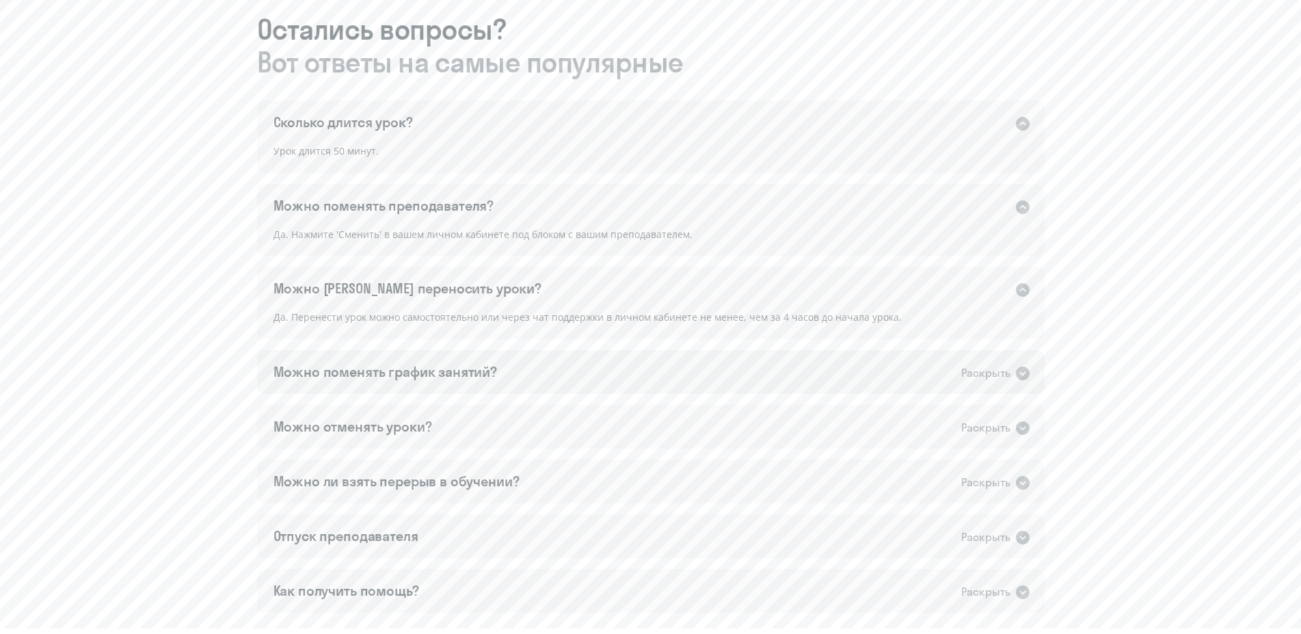
click at [507, 368] on div "Можно поменять график занятий? Раскрыть" at bounding box center [651, 372] width 788 height 44
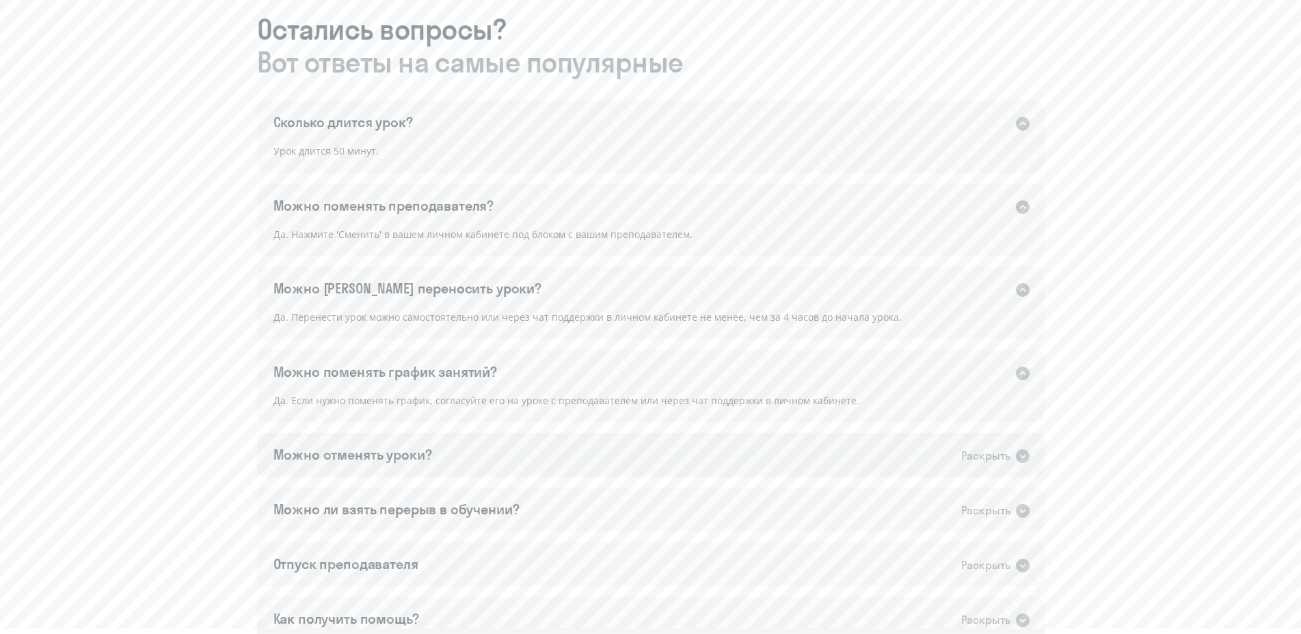
click at [516, 450] on div "Можно отменять уроки? Раскрыть" at bounding box center [651, 455] width 788 height 44
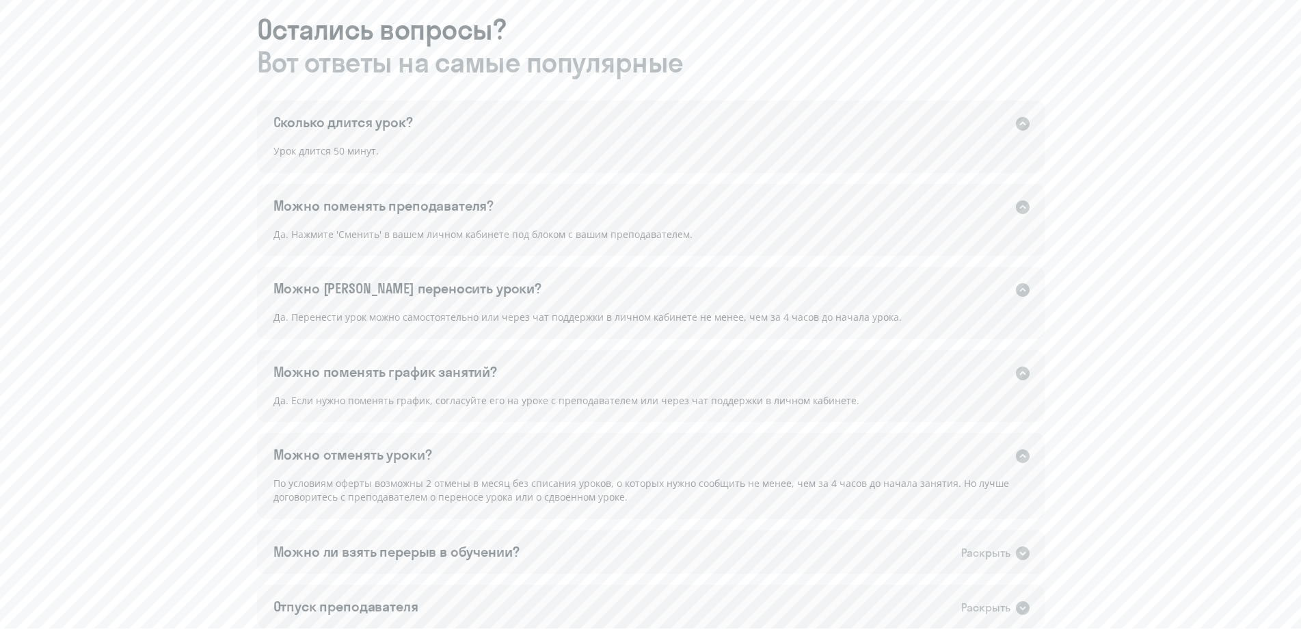
scroll to position [906, 0]
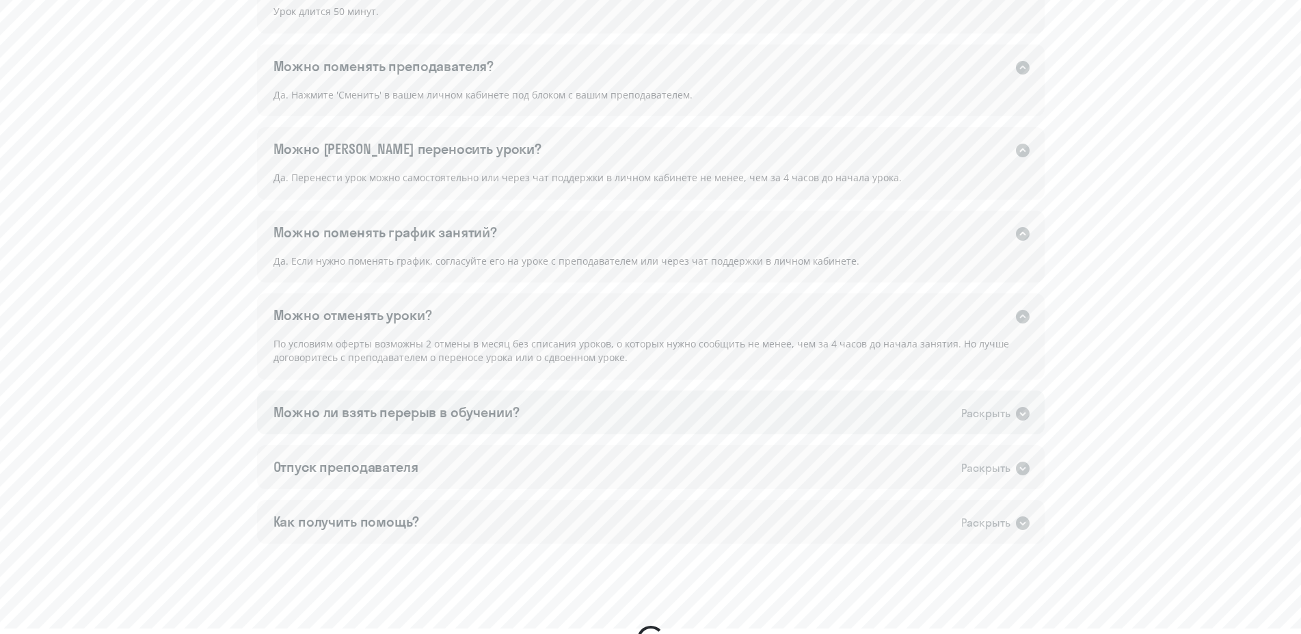
click at [522, 416] on div "Можно ли взять перерыв в обучении? Раскрыть" at bounding box center [651, 412] width 788 height 44
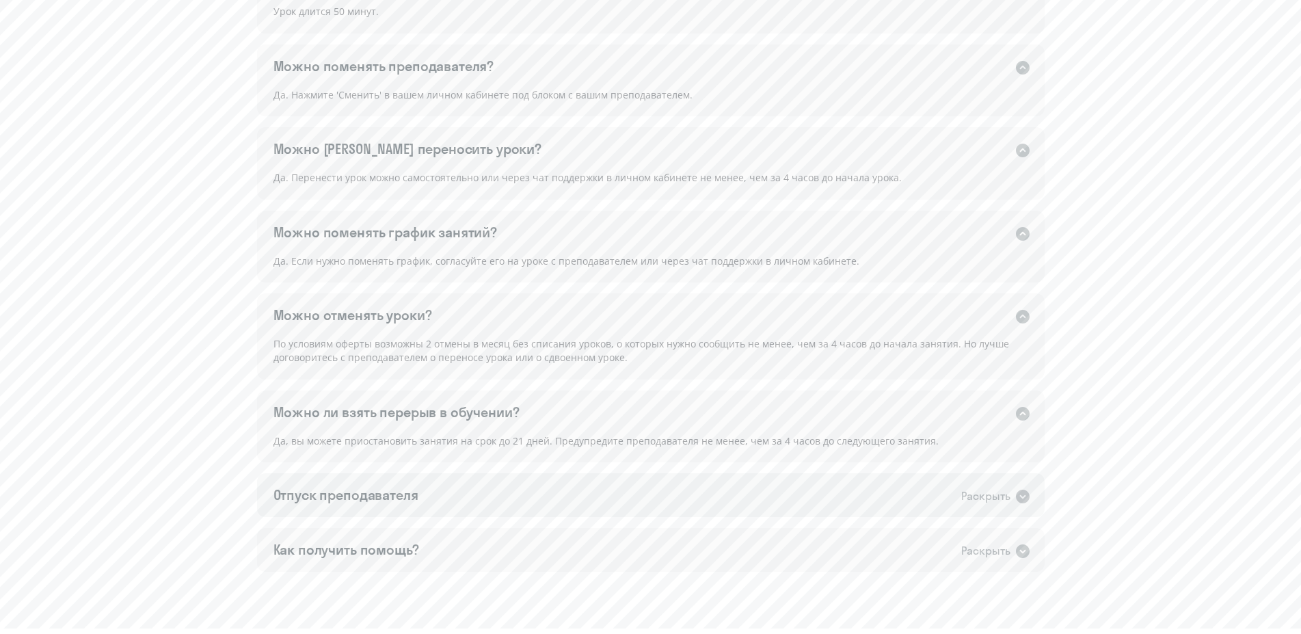
click at [544, 481] on div "Отпуск преподавателя Раскрыть" at bounding box center [651, 495] width 788 height 44
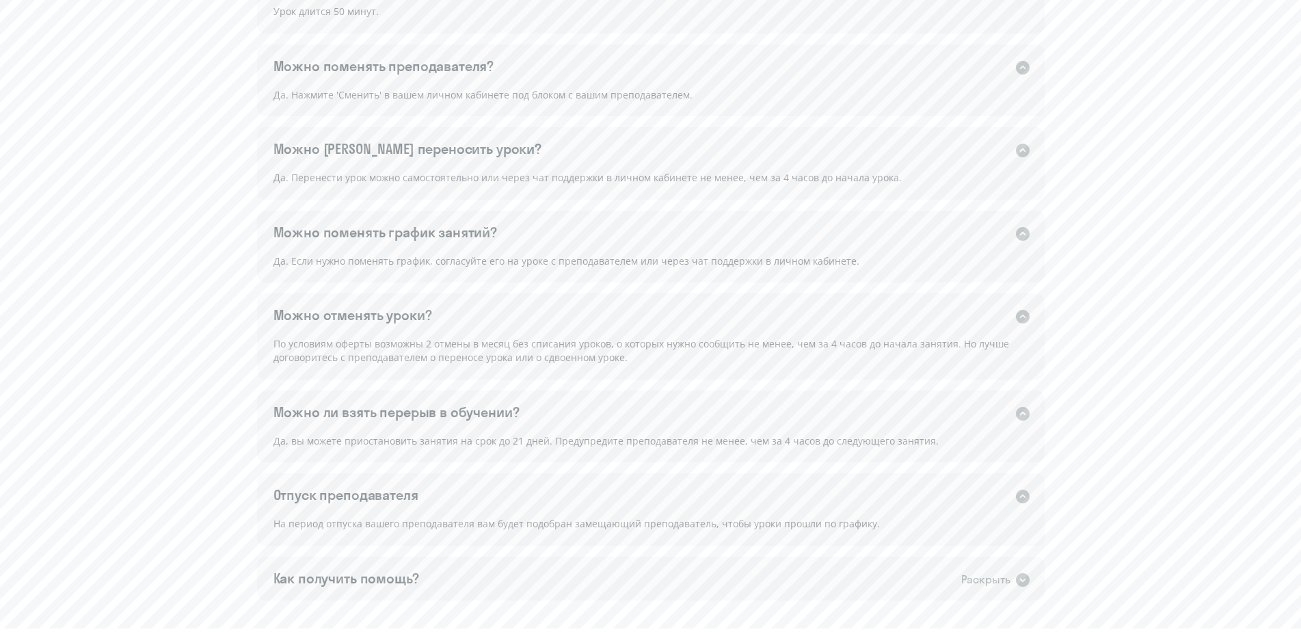
scroll to position [976, 0]
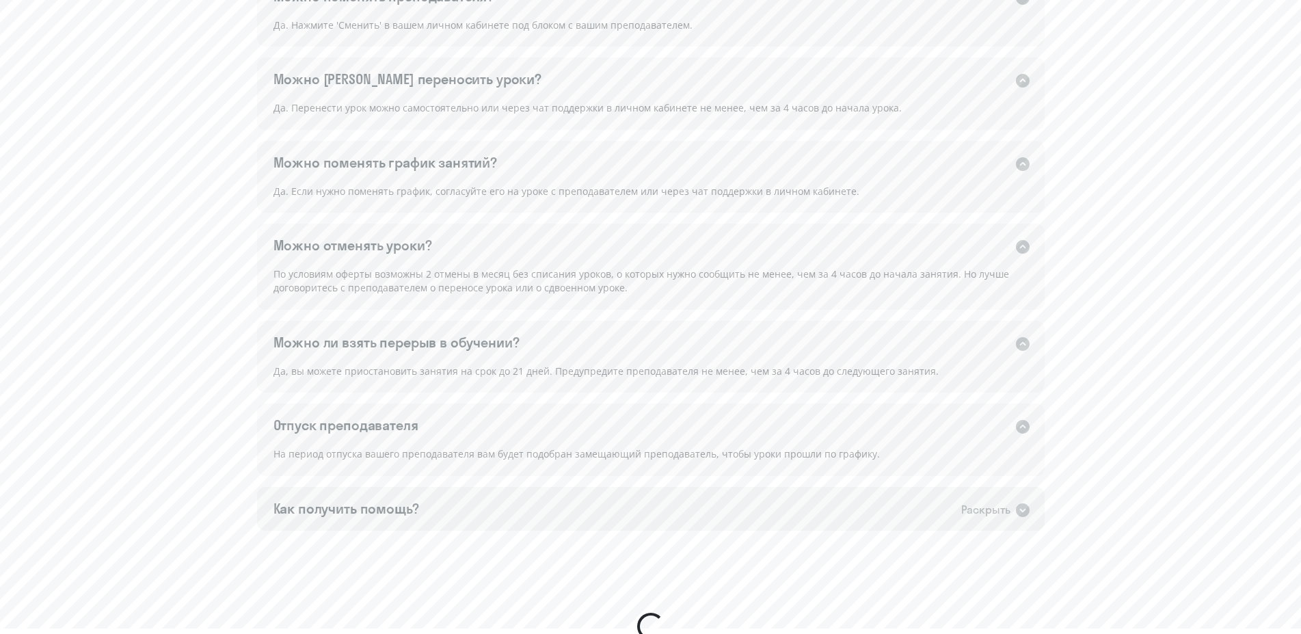
click at [542, 505] on div "Как получить помощь? Раскрыть" at bounding box center [651, 509] width 788 height 44
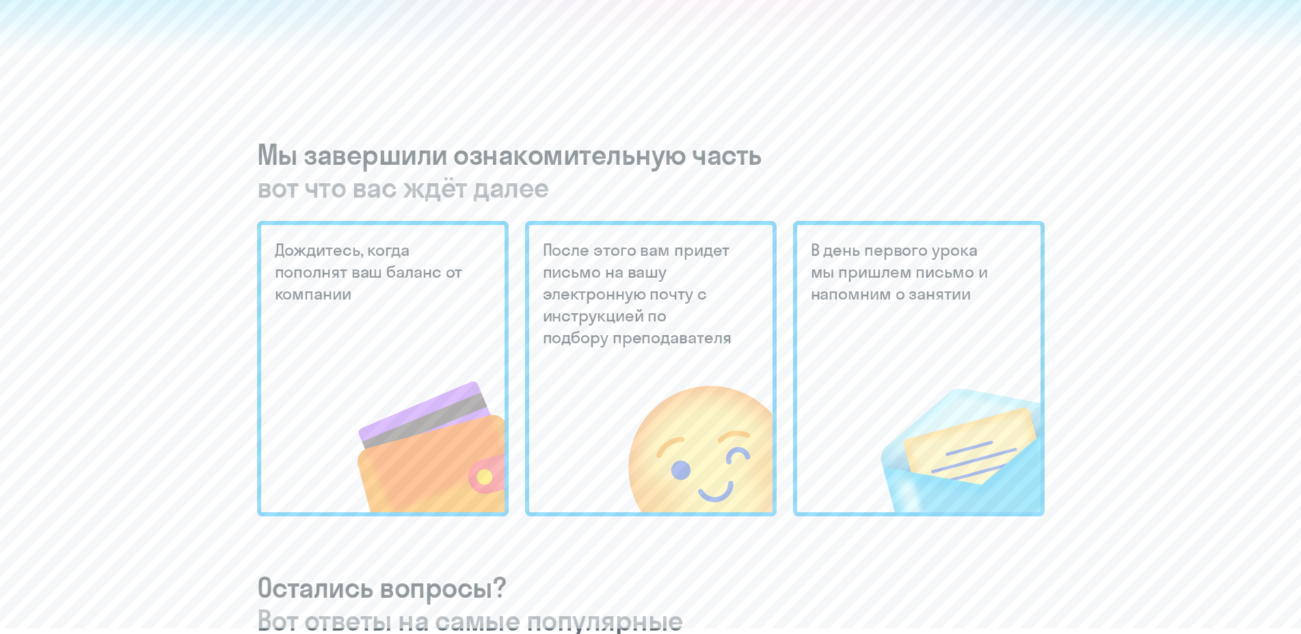
scroll to position [0, 0]
